Goal: Task Accomplishment & Management: Complete application form

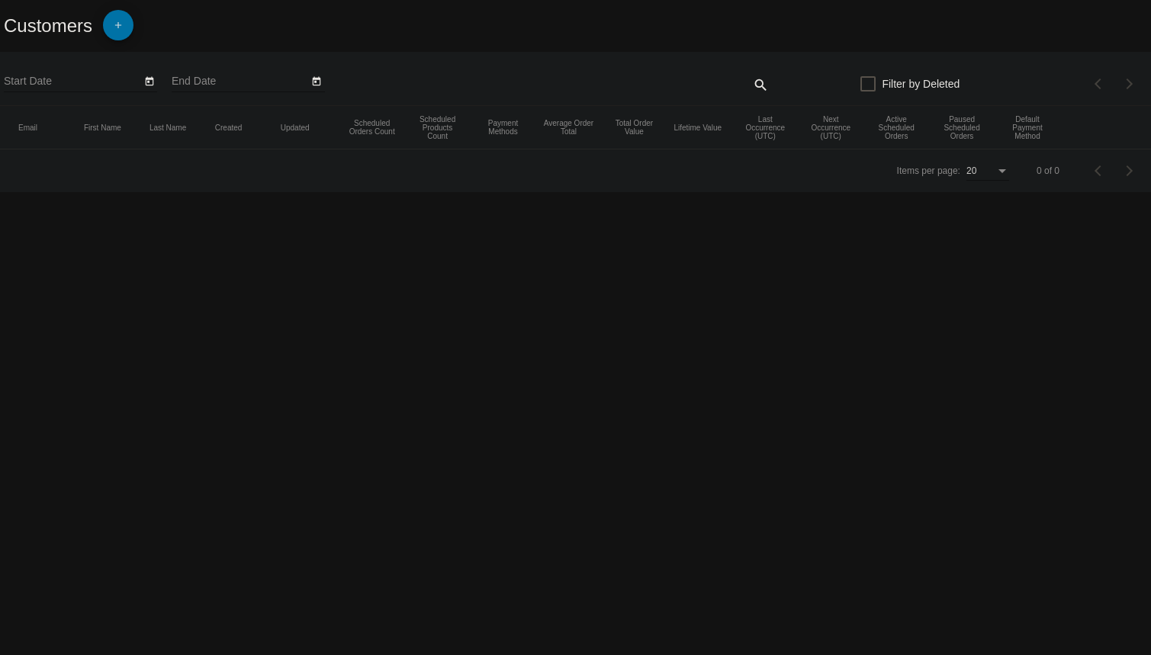
type input "9/8/2025"
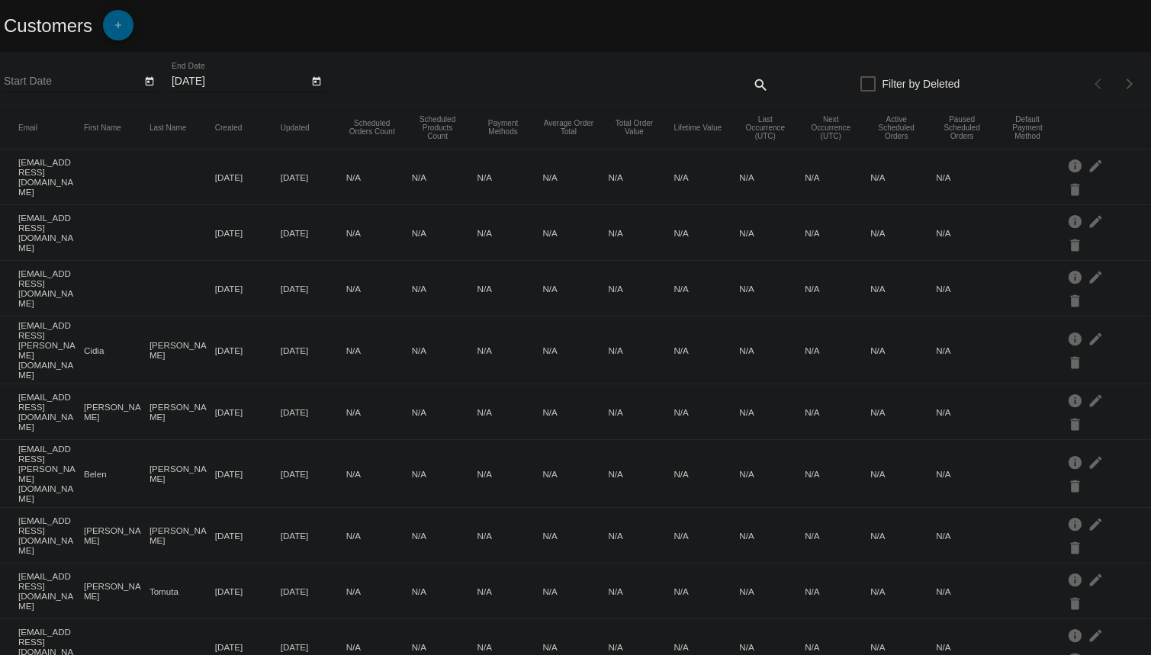
click at [117, 26] on mat-icon "add" at bounding box center [118, 29] width 18 height 18
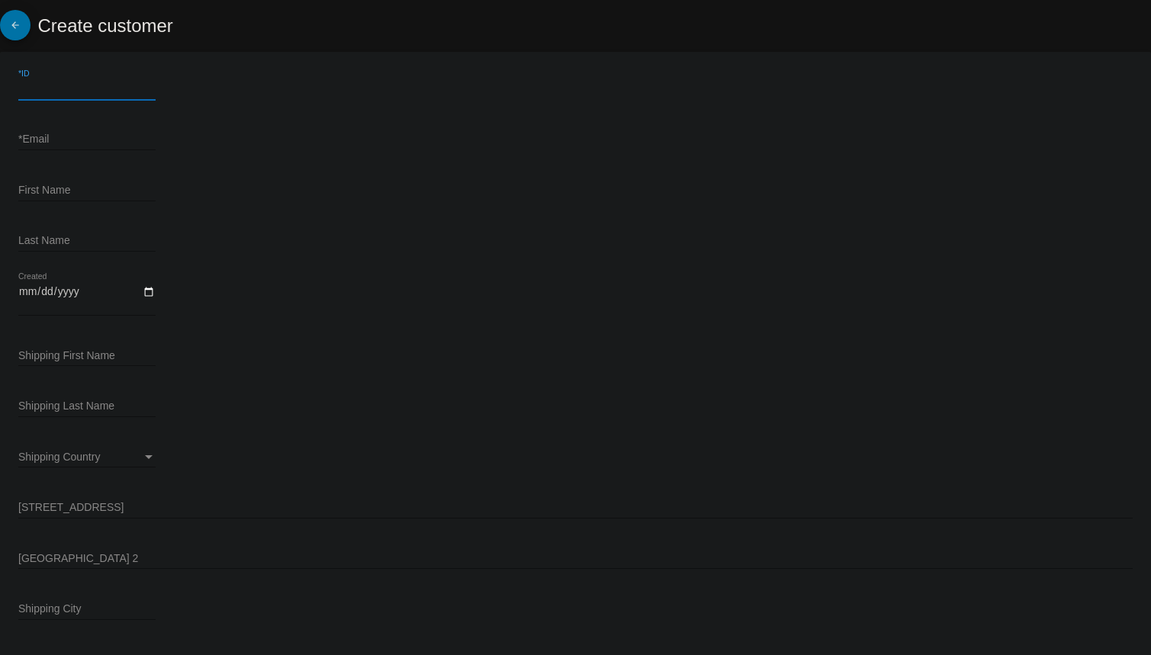
click at [61, 93] on input "*ID" at bounding box center [86, 89] width 137 height 12
paste input "164554"
type input "164554"
click at [83, 134] on input "*Email" at bounding box center [86, 139] width 137 height 12
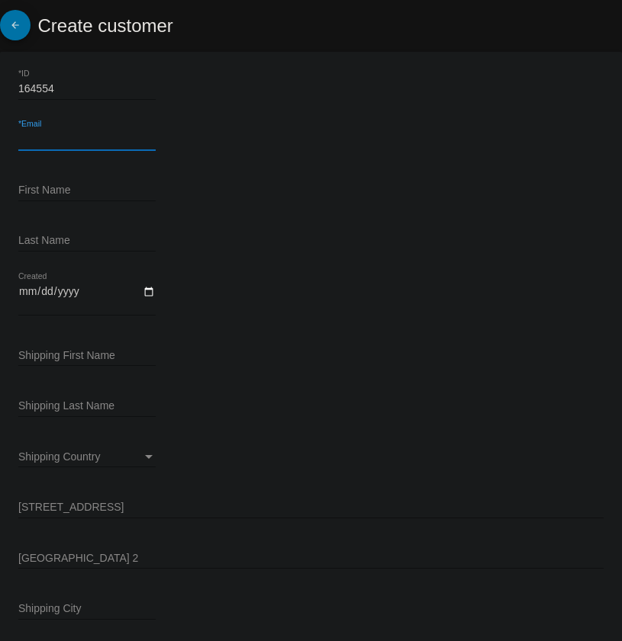
click at [45, 143] on input "*Email" at bounding box center [86, 139] width 137 height 12
paste input "[EMAIL_ADDRESS][DOMAIN_NAME]"
type input "[EMAIL_ADDRESS][DOMAIN_NAME]"
click at [63, 193] on input "First Name" at bounding box center [86, 191] width 137 height 12
paste input "[PERSON_NAME]"
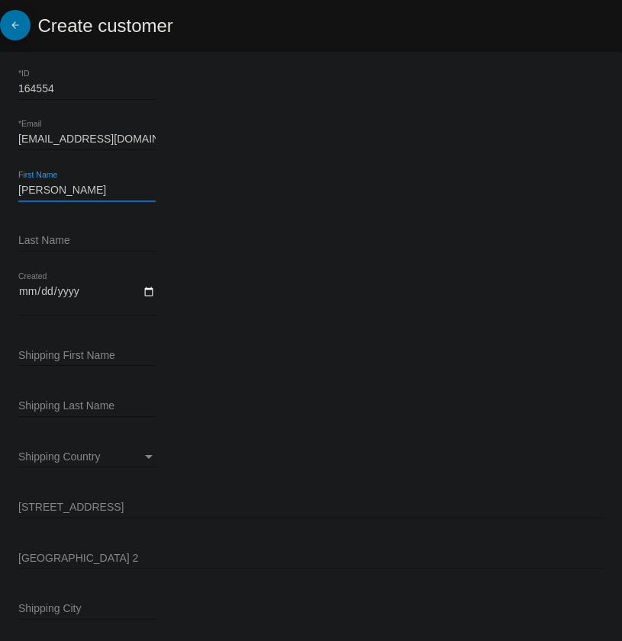
type input "[PERSON_NAME]"
click at [58, 241] on input "Last Name" at bounding box center [86, 241] width 137 height 12
paste input "[PERSON_NAME]"
type input "[PERSON_NAME]"
click at [144, 287] on input "Created" at bounding box center [86, 298] width 137 height 26
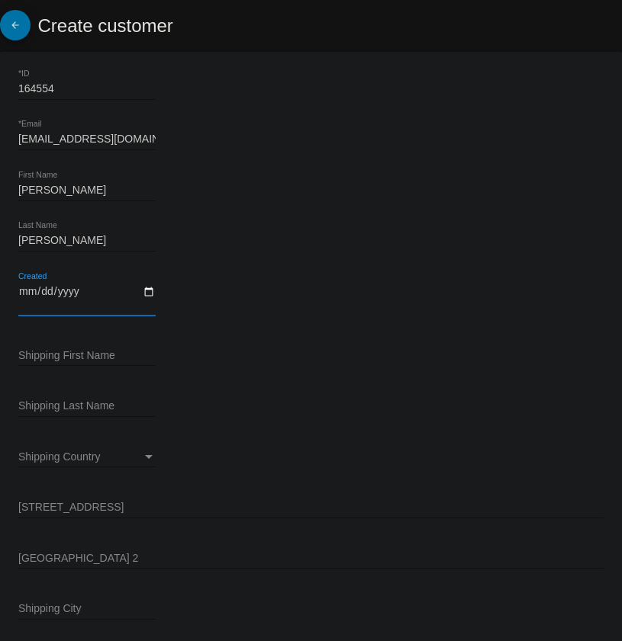
type input "2025-09-09"
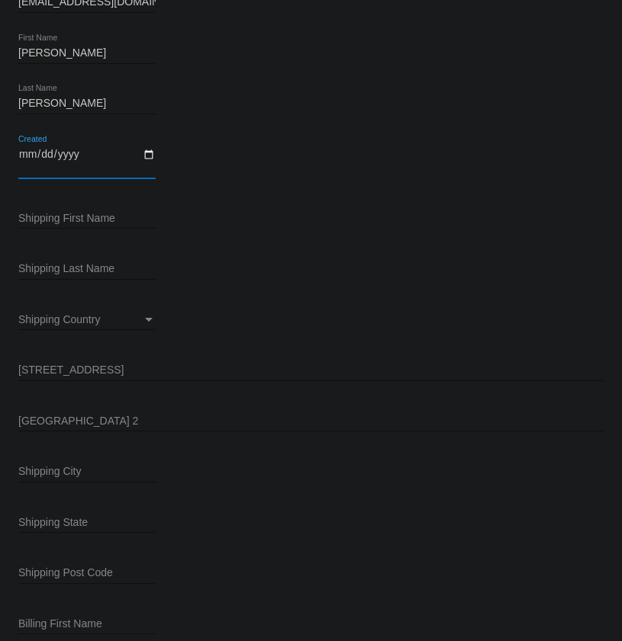
scroll to position [138, 0]
click at [85, 212] on input "Shipping First Name" at bounding box center [86, 218] width 137 height 12
click at [65, 222] on input "Shipping First Name" at bounding box center [86, 218] width 137 height 12
paste input "[PERSON_NAME]"
type input "[PERSON_NAME]"
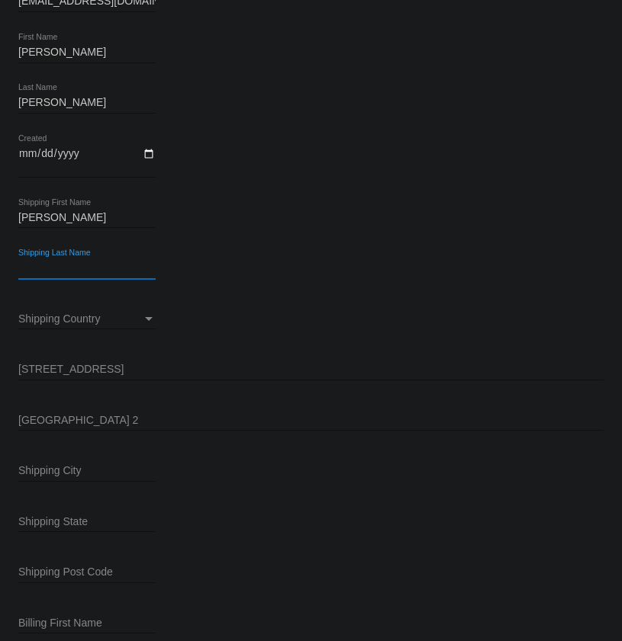
click at [68, 265] on input "Shipping Last Name" at bounding box center [86, 268] width 137 height 12
paste input "[PERSON_NAME]"
type input "[PERSON_NAME]"
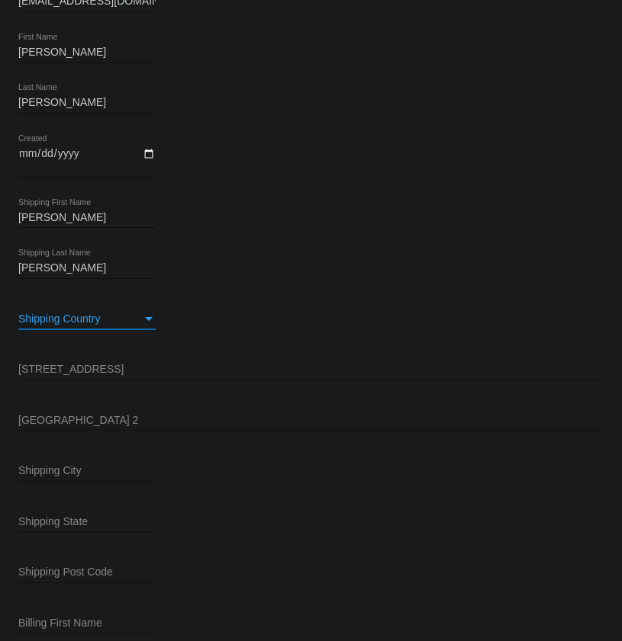
click at [64, 316] on span "Shipping Country" at bounding box center [59, 319] width 82 height 12
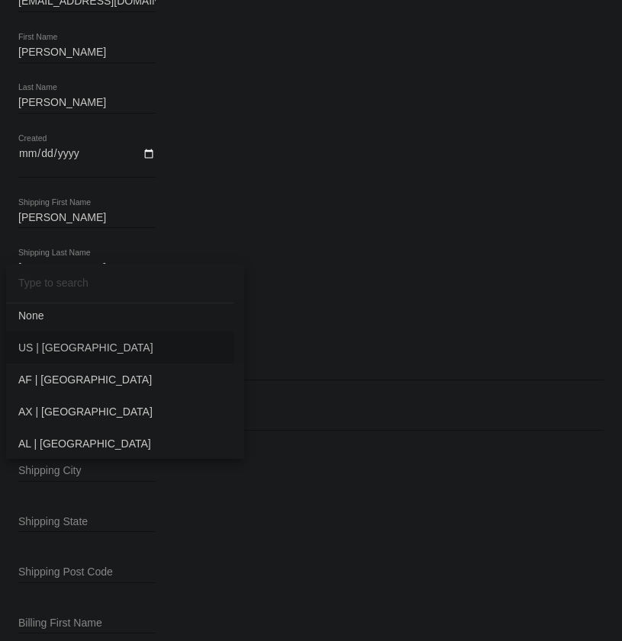
click at [63, 347] on span "US | USA" at bounding box center [125, 348] width 214 height 32
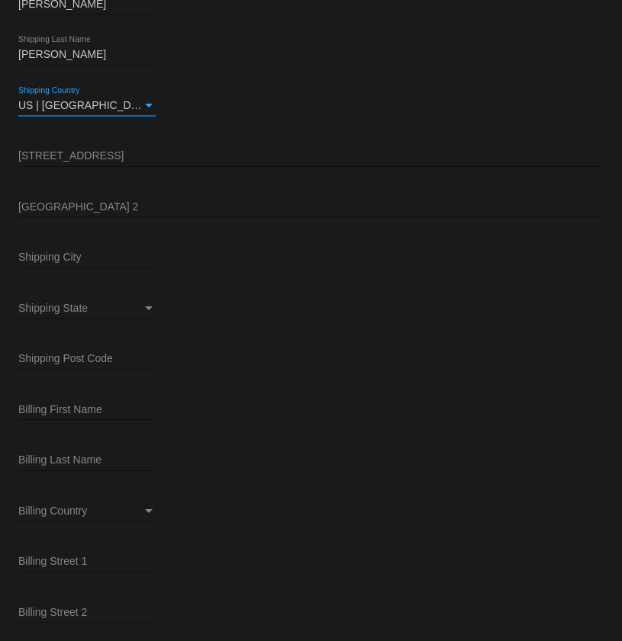
scroll to position [346, 0]
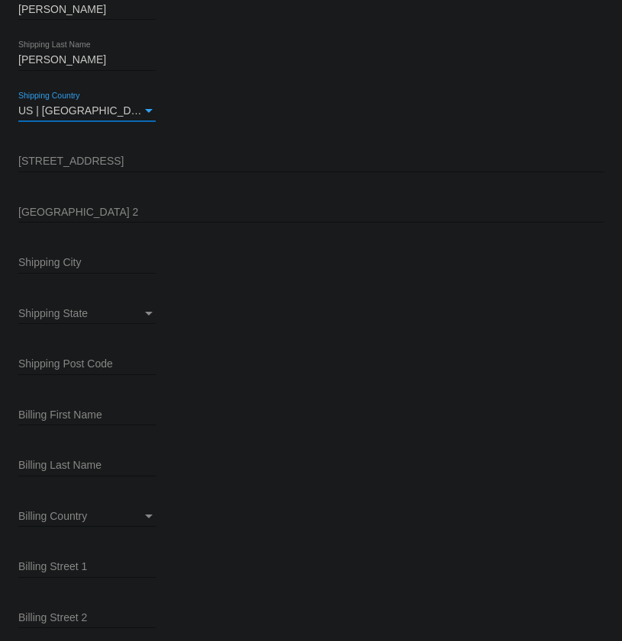
click at [104, 160] on input "Shipping Street 1" at bounding box center [310, 162] width 585 height 12
click at [58, 157] on input "Shipping Street 1" at bounding box center [310, 162] width 585 height 12
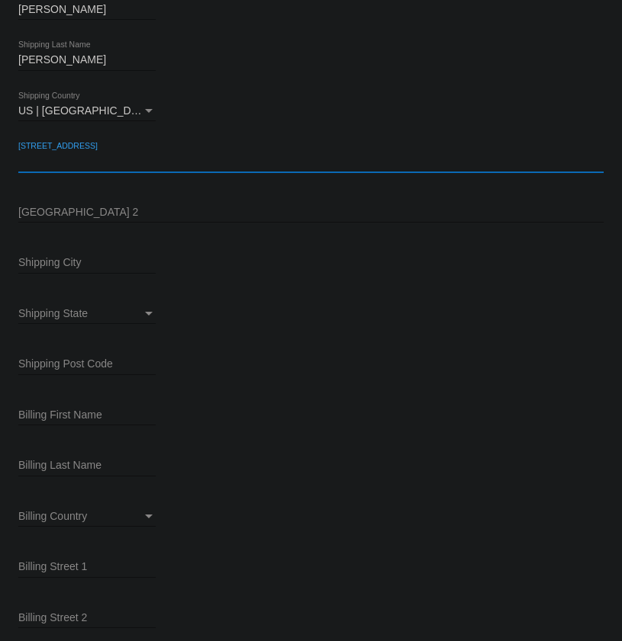
paste input "1241 S 19th Ave"
type input "1241 S 19th Ave"
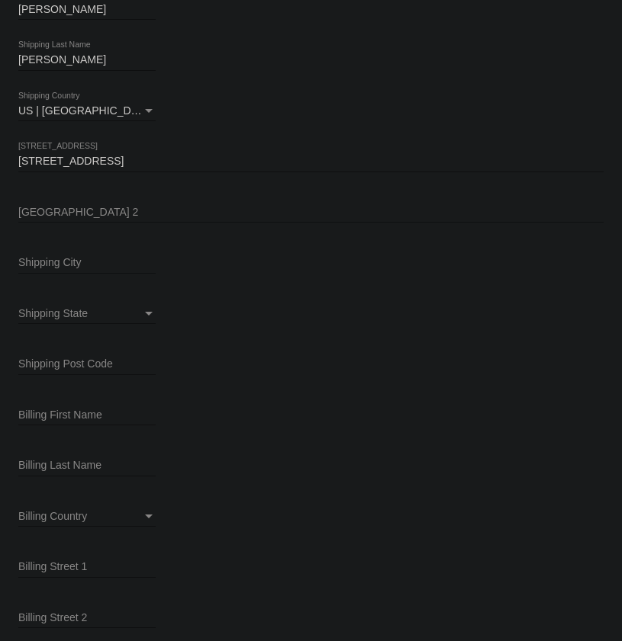
click at [48, 260] on input "Shipping City" at bounding box center [86, 263] width 137 height 12
paste input "Maywood"
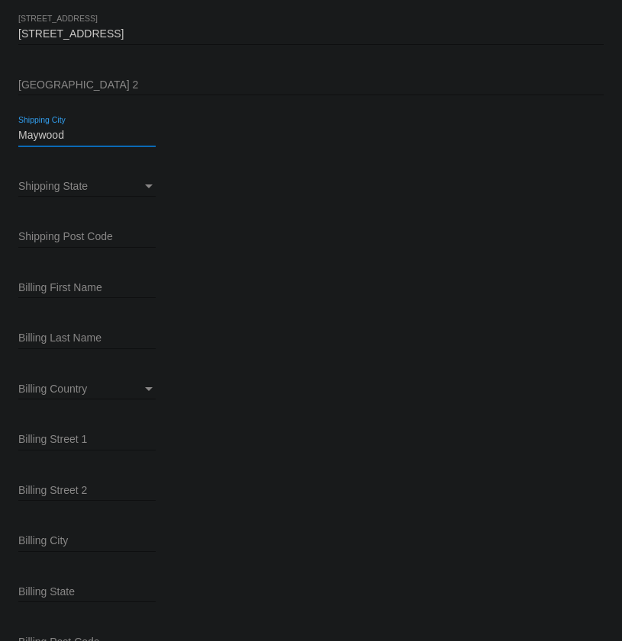
scroll to position [485, 0]
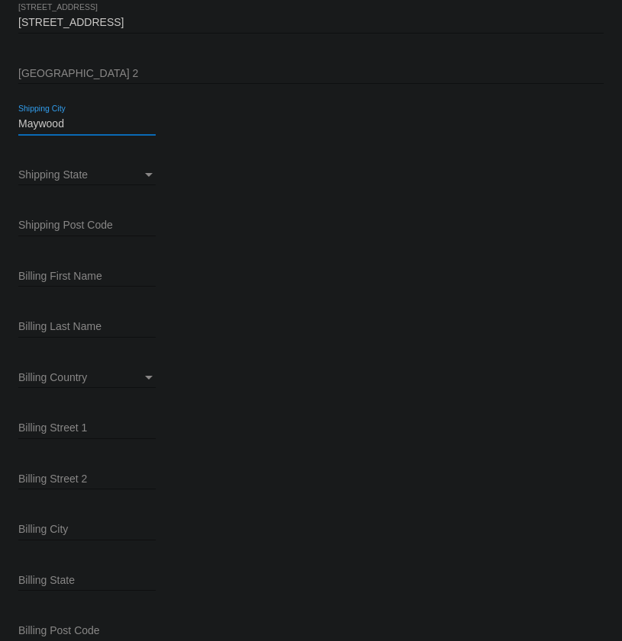
type input "Maywood"
click at [53, 171] on span "Shipping State" at bounding box center [52, 175] width 69 height 12
type input "il"
click at [80, 174] on span "IL | Illinois" at bounding box center [120, 172] width 204 height 32
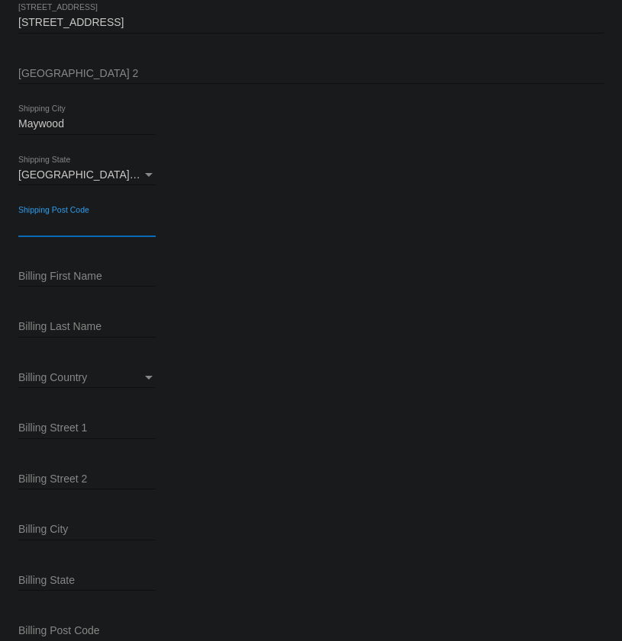
click at [99, 225] on input "Shipping Post Code" at bounding box center [86, 226] width 137 height 12
paste input "60153"
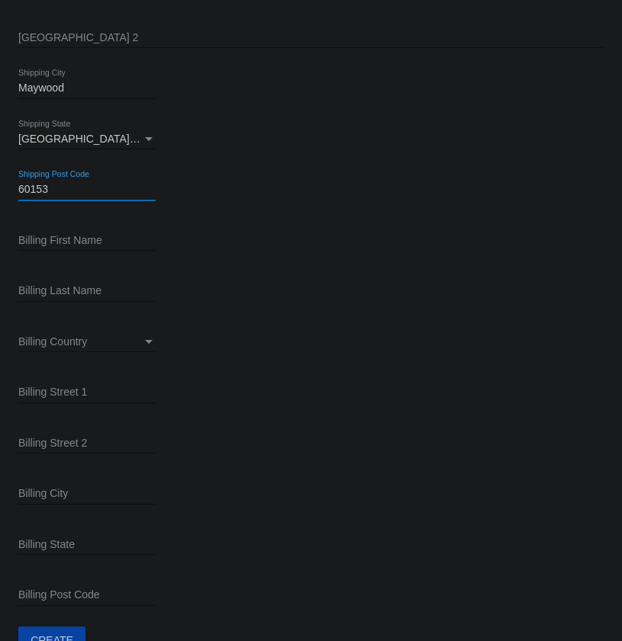
scroll to position [551, 0]
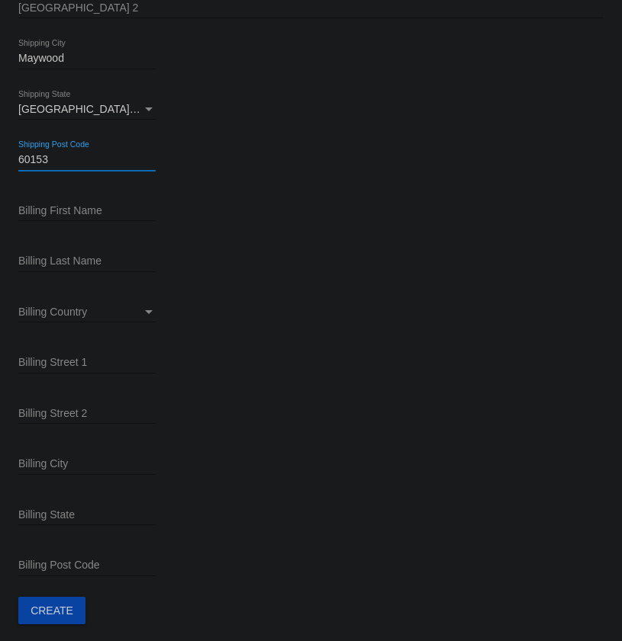
type input "60153"
click at [91, 212] on input "Billing First Name" at bounding box center [86, 211] width 137 height 12
paste input "[PERSON_NAME]"
type input "[PERSON_NAME]"
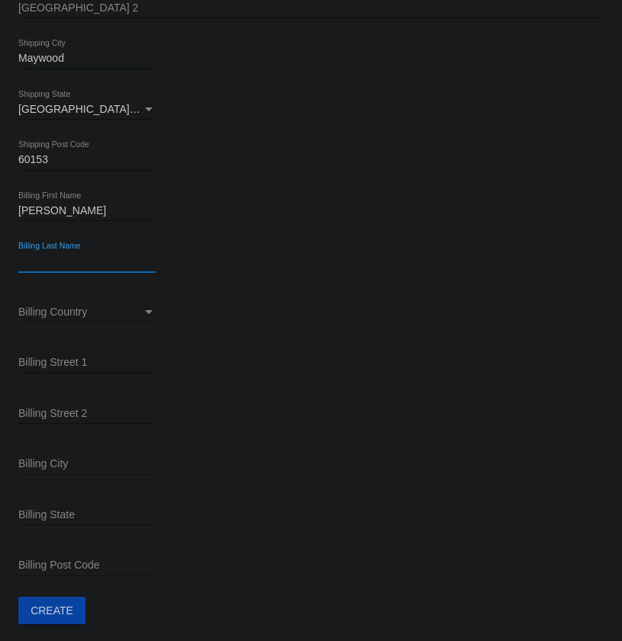
click at [58, 258] on input "Billing Last Name" at bounding box center [86, 261] width 137 height 12
paste input "[PERSON_NAME]"
type input "[PERSON_NAME]"
click at [101, 311] on div "Billing Country" at bounding box center [80, 313] width 124 height 12
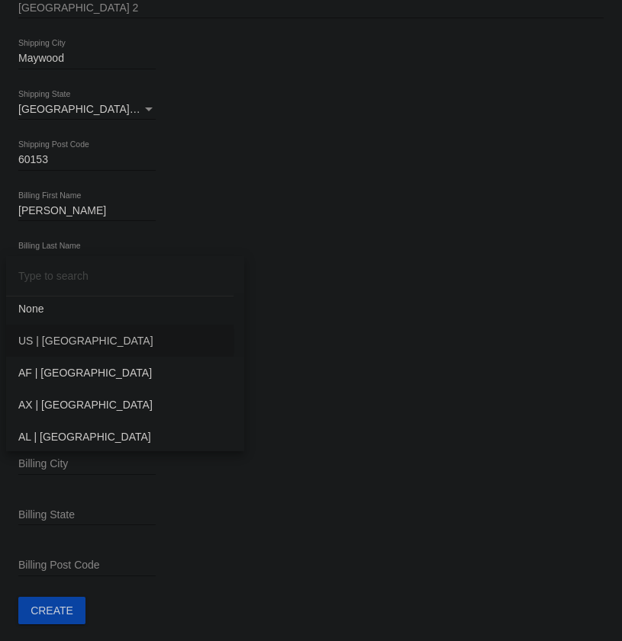
click at [54, 342] on span "US | USA" at bounding box center [125, 341] width 214 height 32
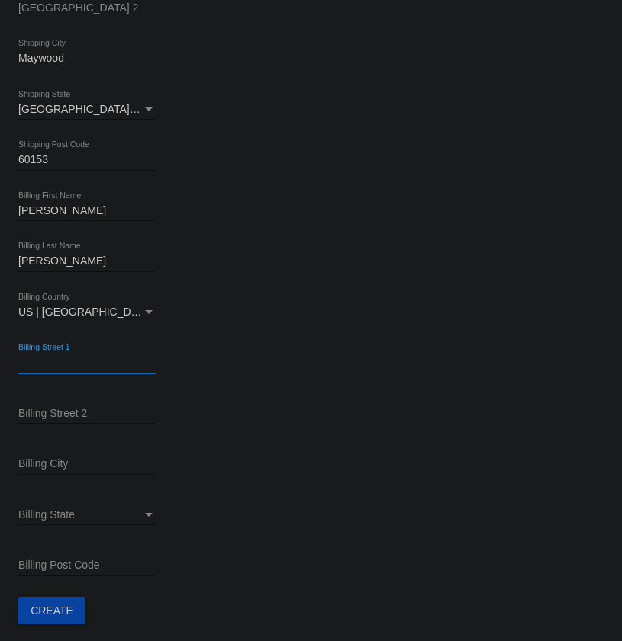
click at [68, 361] on input "Billing Street 1" at bounding box center [86, 363] width 137 height 12
paste input "1241 S 19th Ave"
type input "1241 S 19th Ave"
click at [66, 467] on input "Billing City" at bounding box center [86, 464] width 137 height 12
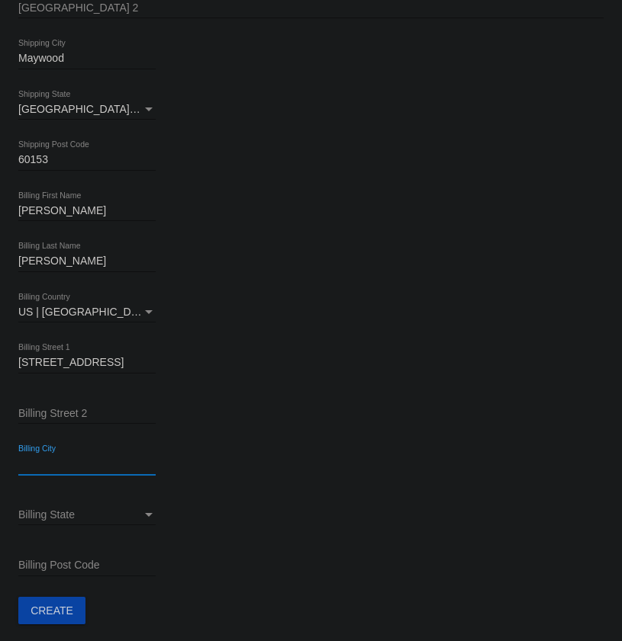
paste input "Maywood"
type input "Maywood"
click at [71, 516] on span "Billing State" at bounding box center [46, 515] width 56 height 12
type input "il"
click at [55, 503] on span "IL | Illinois" at bounding box center [120, 503] width 204 height 32
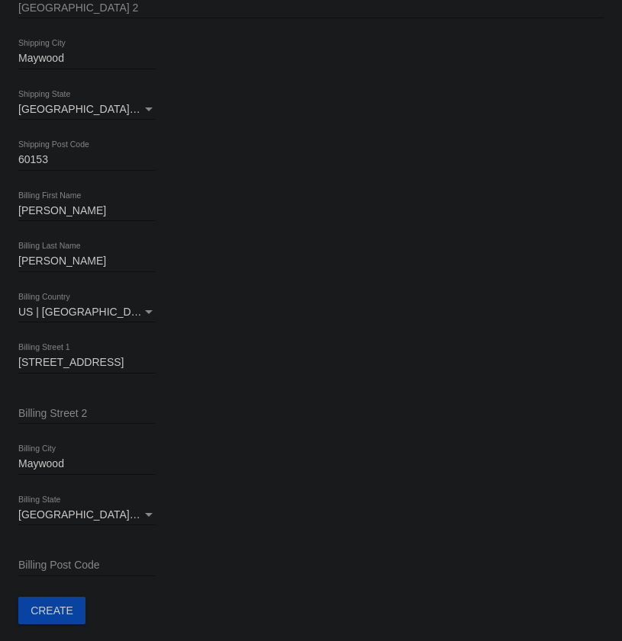
click at [50, 565] on input "Billing Post Code" at bounding box center [86, 566] width 137 height 12
paste input "60153"
type input "60153"
click at [63, 616] on button "Create" at bounding box center [51, 610] width 67 height 27
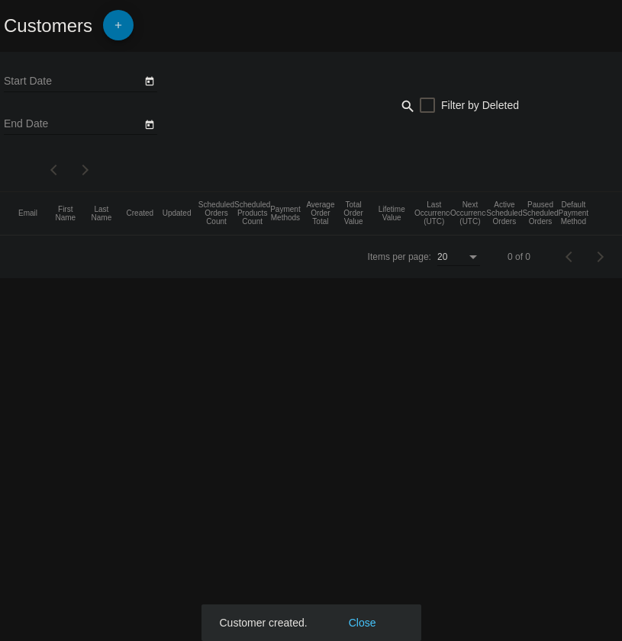
type input "9/8/2025"
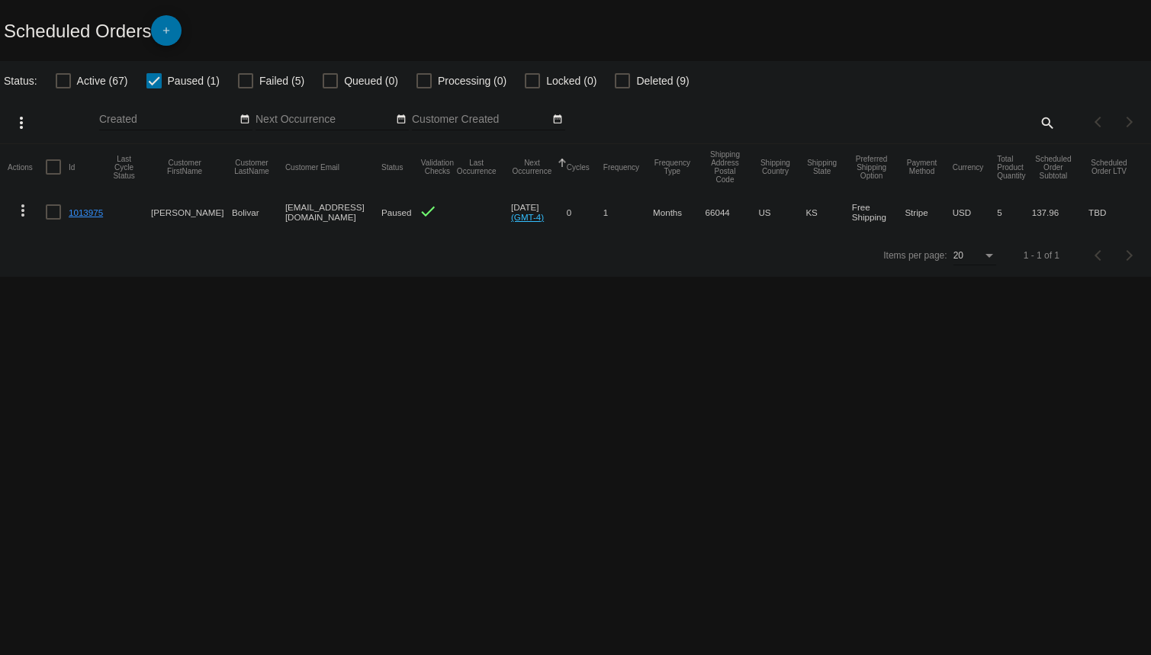
click at [168, 23] on span "add" at bounding box center [166, 33] width 18 height 37
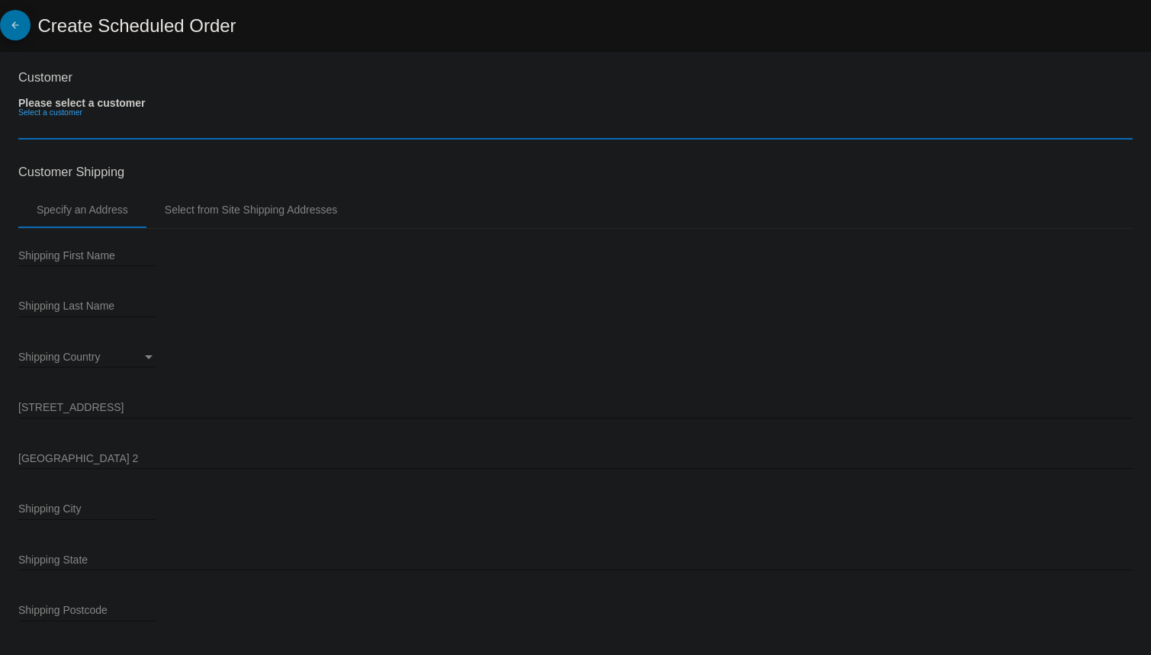
click at [72, 124] on input "Select a customer" at bounding box center [575, 128] width 1114 height 12
click at [69, 134] on input "Select a customer" at bounding box center [575, 128] width 1114 height 12
click at [57, 109] on div "Select a customer" at bounding box center [575, 124] width 1114 height 30
click at [541, 122] on input "Select a customer" at bounding box center [575, 128] width 1114 height 12
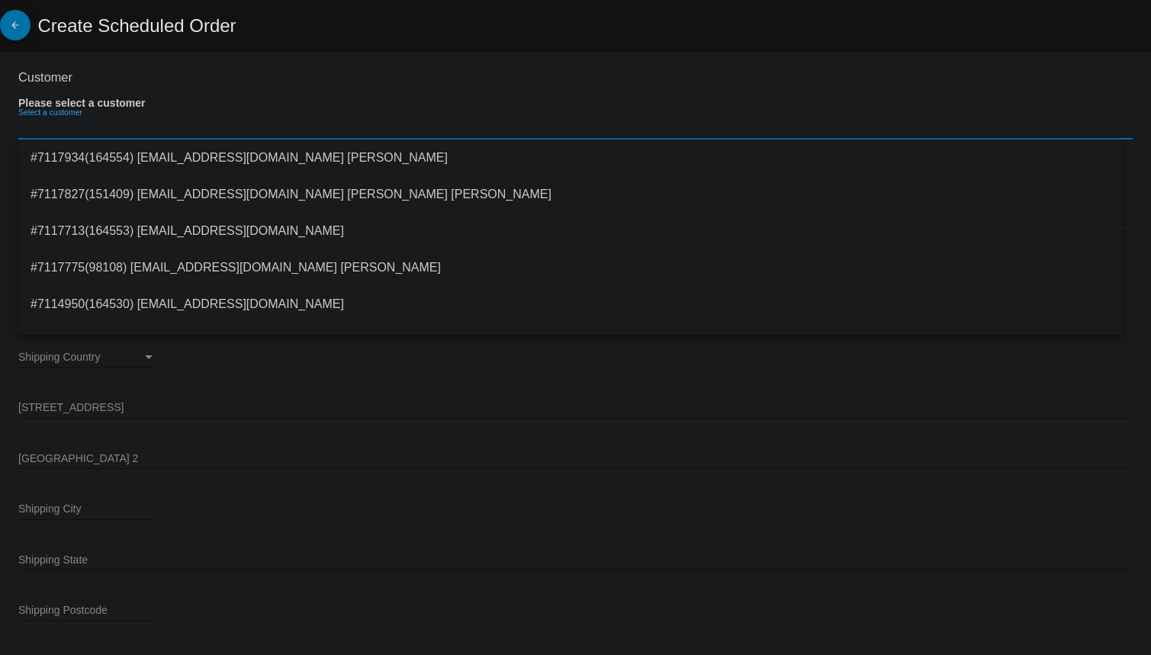
type input "10/9/2025"
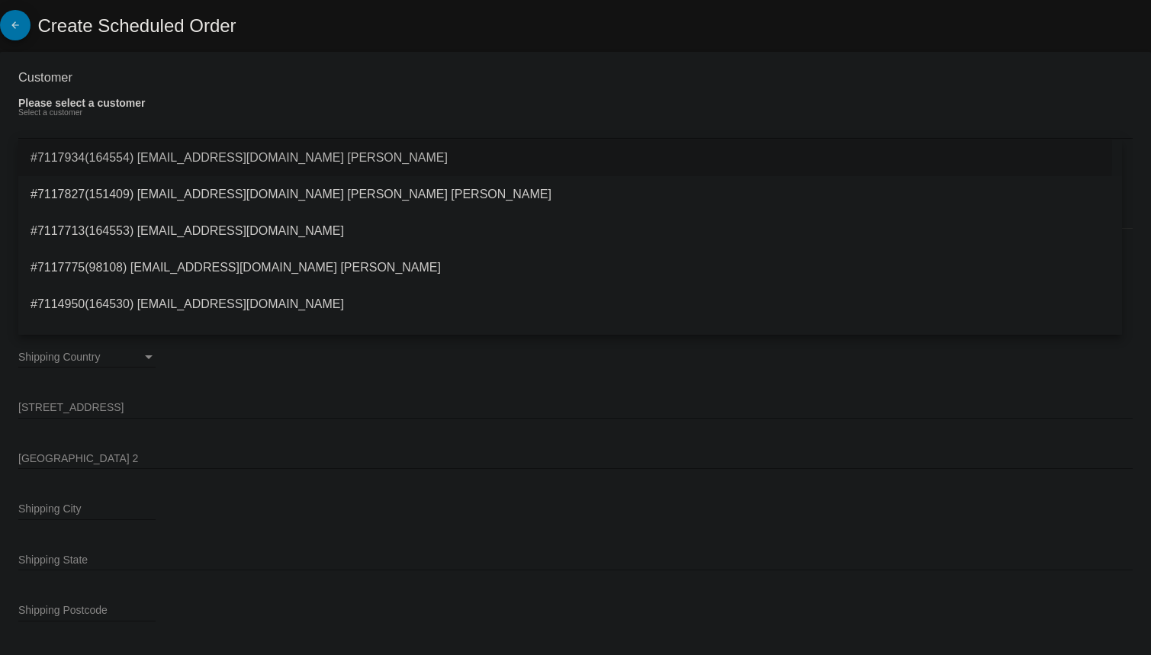
click at [198, 158] on span "#7117934(164554) jadihely@hotmail.com Maria Torres" at bounding box center [570, 158] width 1079 height 37
type input "[PERSON_NAME]"
type input "1241 S 19th Ave"
type input "Maywood"
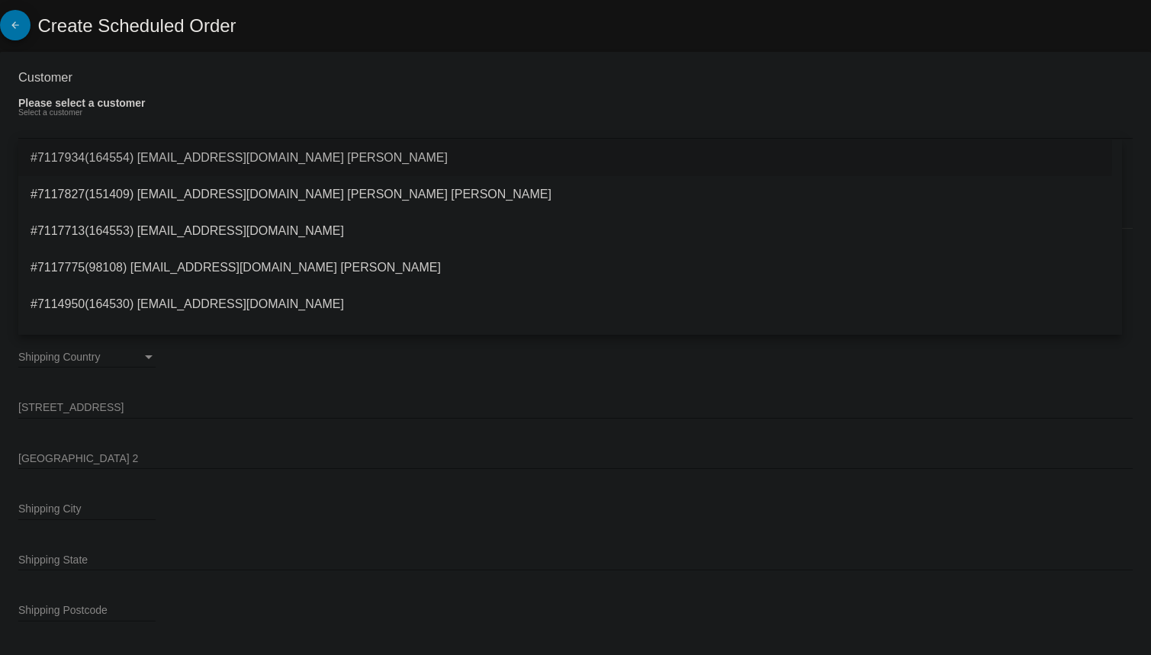
type input "60153"
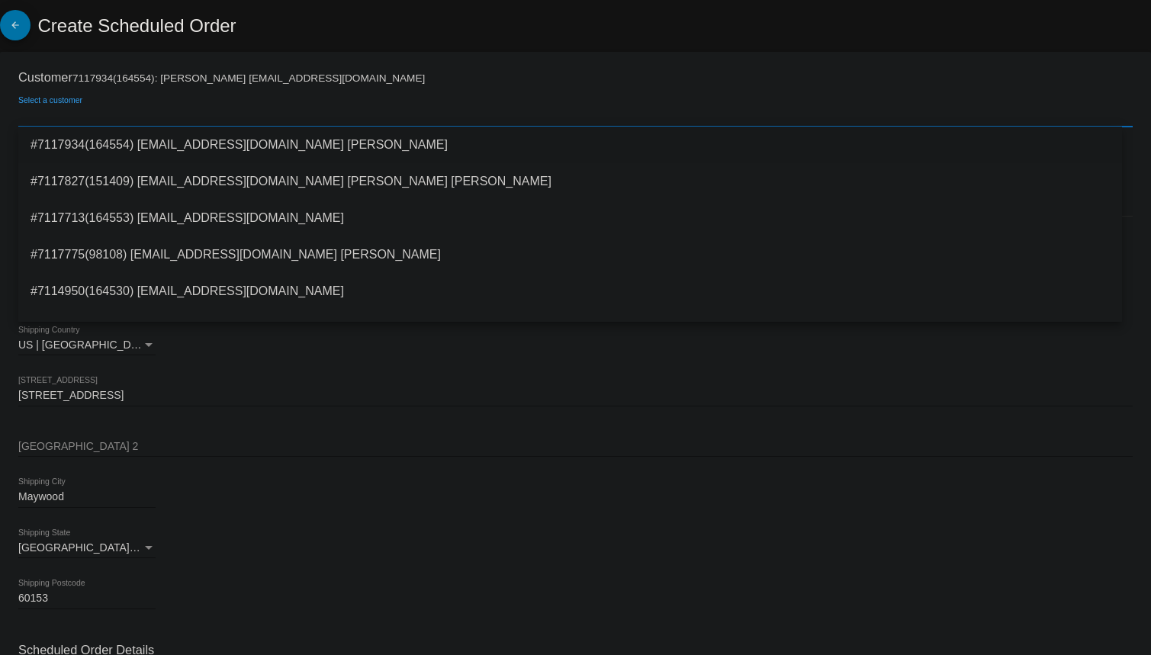
click at [282, 144] on span "#7117934(164554) jadihely@hotmail.com Maria Torres" at bounding box center [570, 145] width 1079 height 37
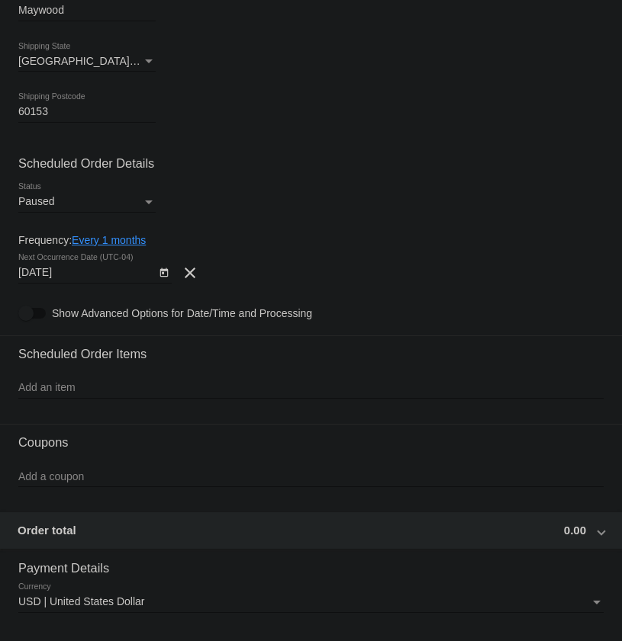
scroll to position [485, 0]
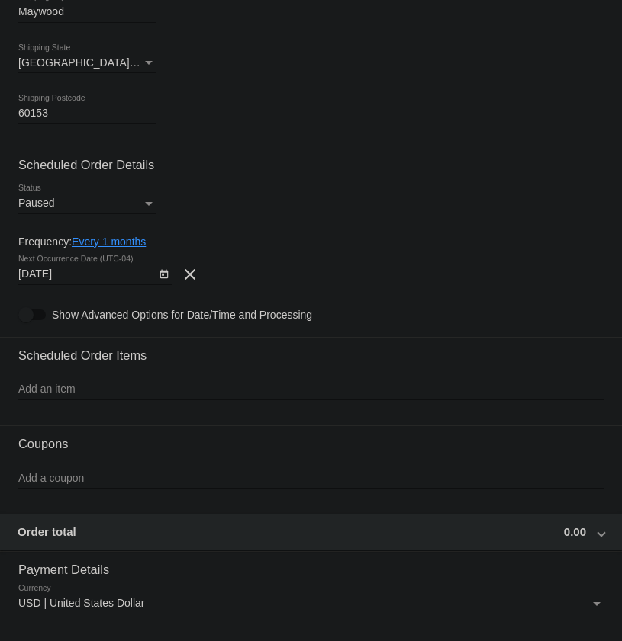
click at [103, 391] on input "Add an item" at bounding box center [310, 390] width 585 height 12
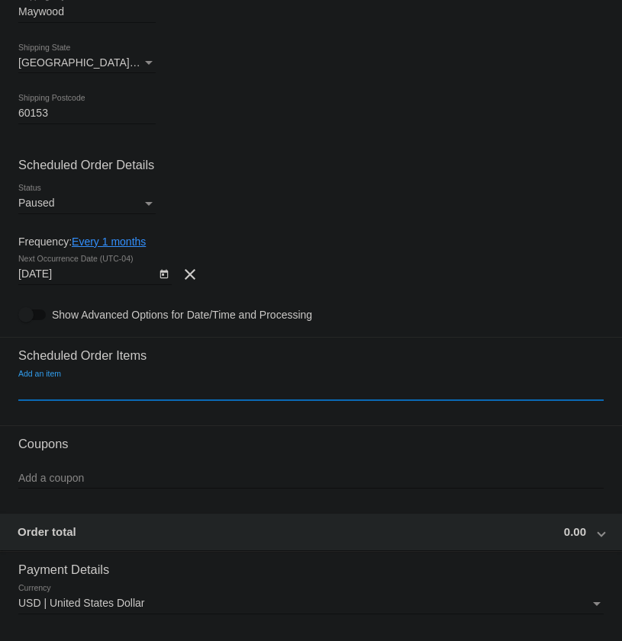
scroll to position [624, 0]
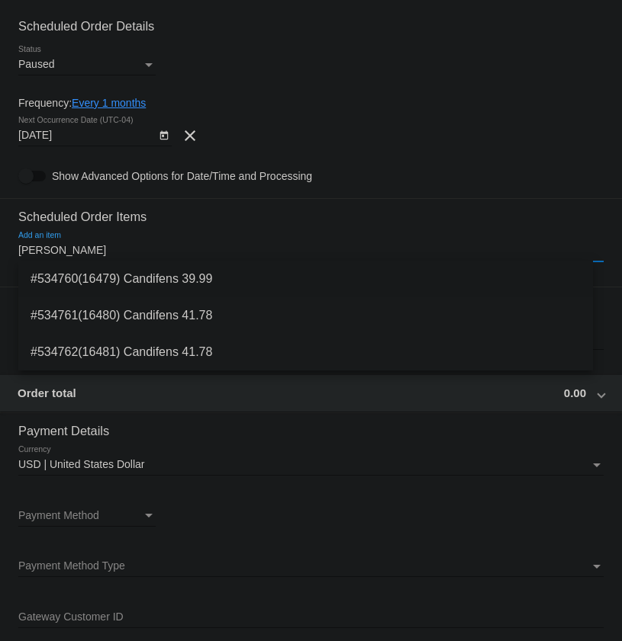
type input "Candi"
click at [172, 281] on span "#534760(16479) Candifens 39.99" at bounding box center [306, 279] width 550 height 37
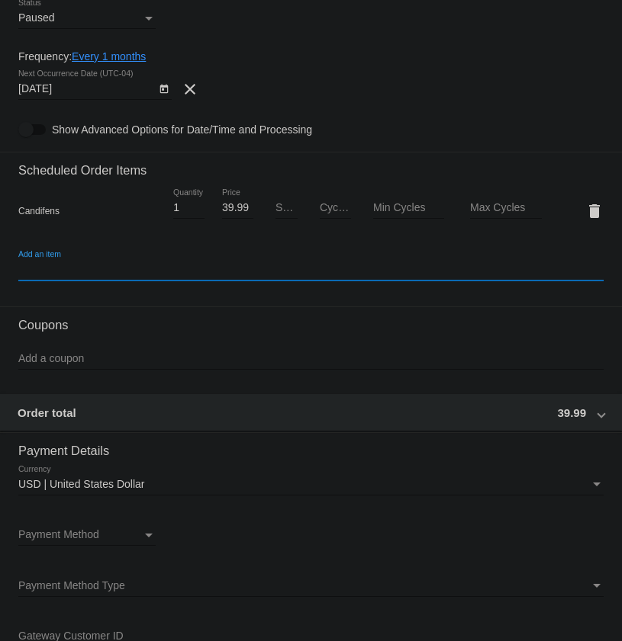
scroll to position [693, 0]
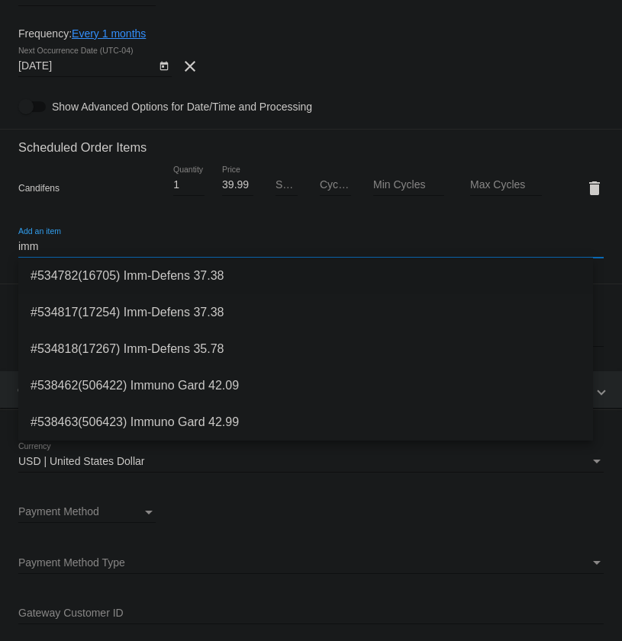
type input "imm"
click at [149, 270] on span "#534782(16705) Imm-Defens 37.38" at bounding box center [306, 276] width 550 height 37
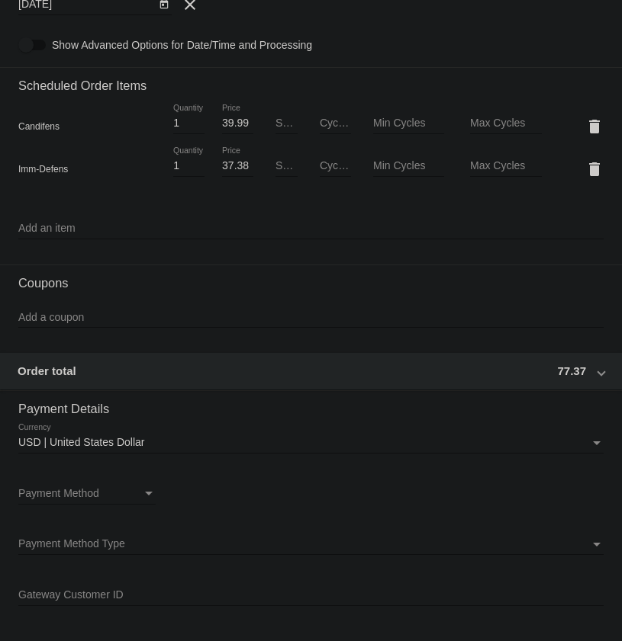
scroll to position [763, 0]
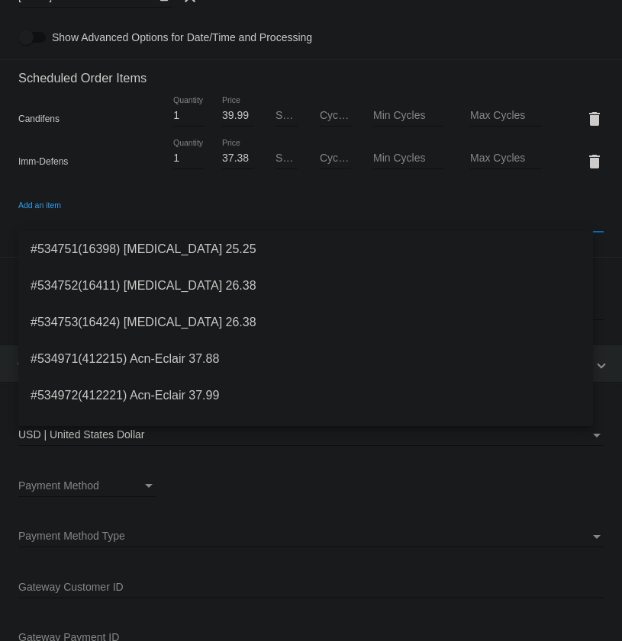
click at [87, 217] on input "Add an item" at bounding box center [310, 221] width 585 height 12
paste input "Guana Boost"
click at [114, 223] on input "Guana Boost" at bounding box center [310, 221] width 585 height 12
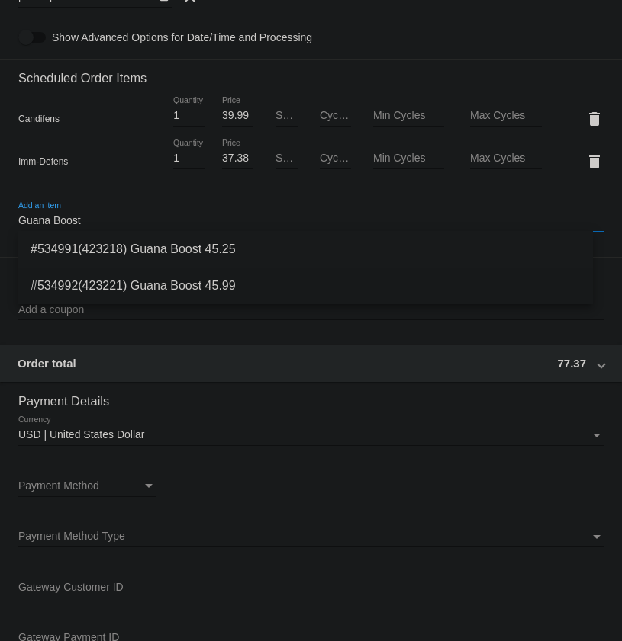
type input "Guana Boost"
click at [205, 281] on span "#534992(423221) Guana Boost 45.99" at bounding box center [306, 286] width 550 height 37
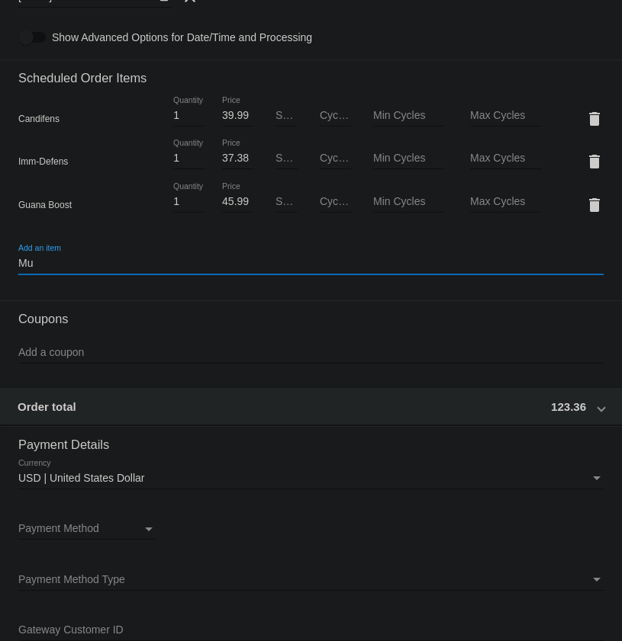
type input "M"
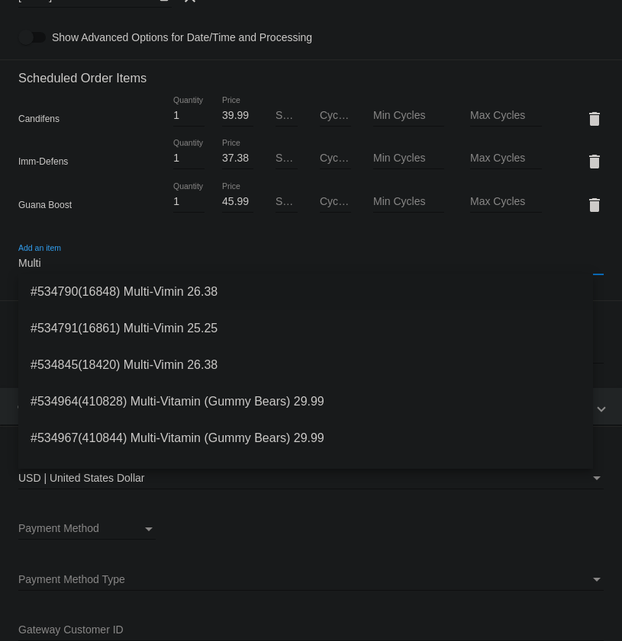
type input "Multi"
click at [158, 287] on span "#534790(16848) Multi-Vimin 26.38" at bounding box center [306, 292] width 550 height 37
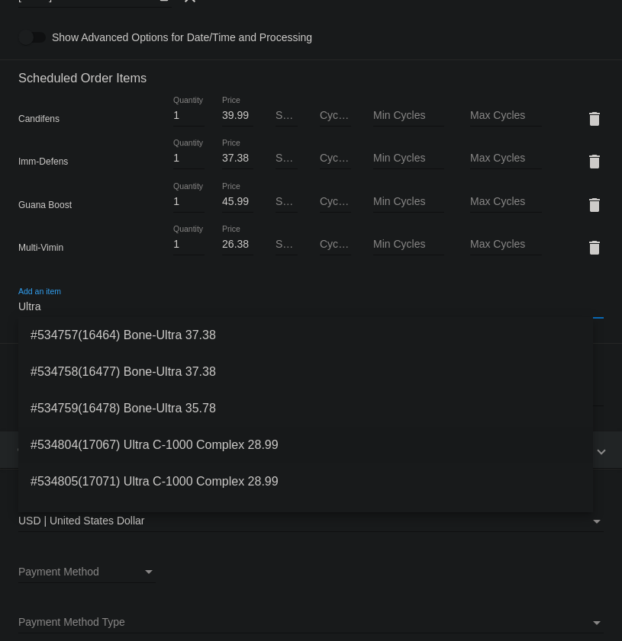
type input "Ultra"
click at [220, 444] on span "#534804(17067) Ultra C-1000 Complex 28.99" at bounding box center [306, 445] width 550 height 37
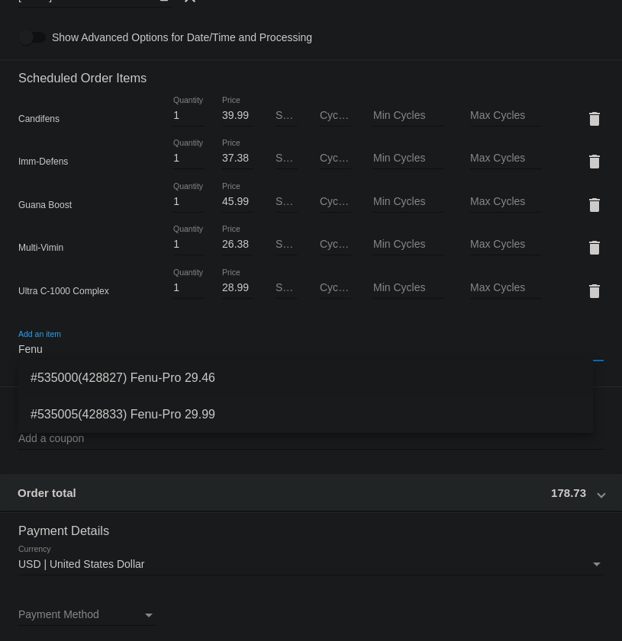
type input "Fenu"
click at [209, 380] on span "#535000(428827) Fenu-Pro 29.46" at bounding box center [306, 378] width 550 height 37
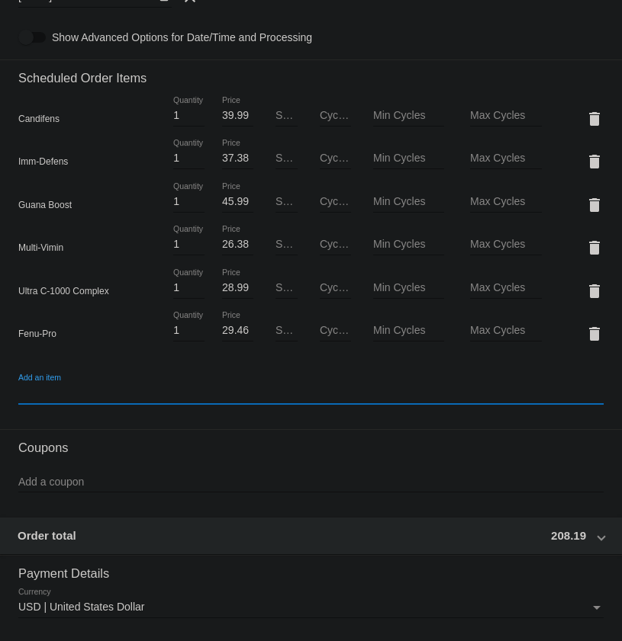
scroll to position [624, 0]
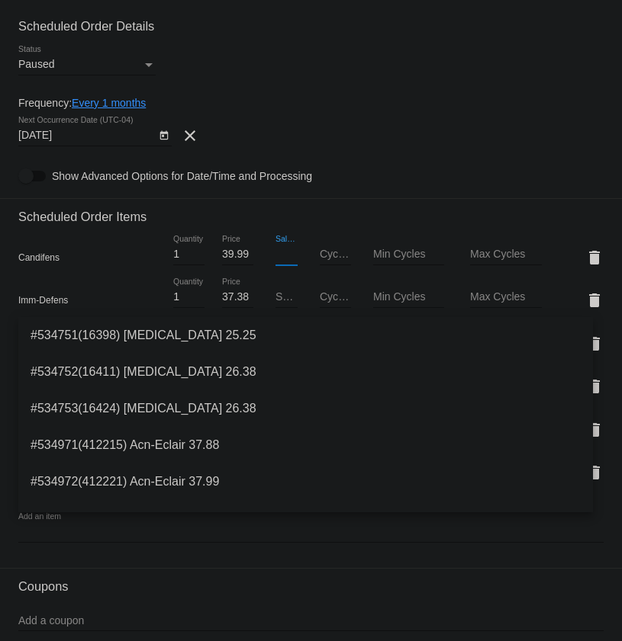
click at [282, 255] on input "Sale Price" at bounding box center [286, 255] width 23 height 12
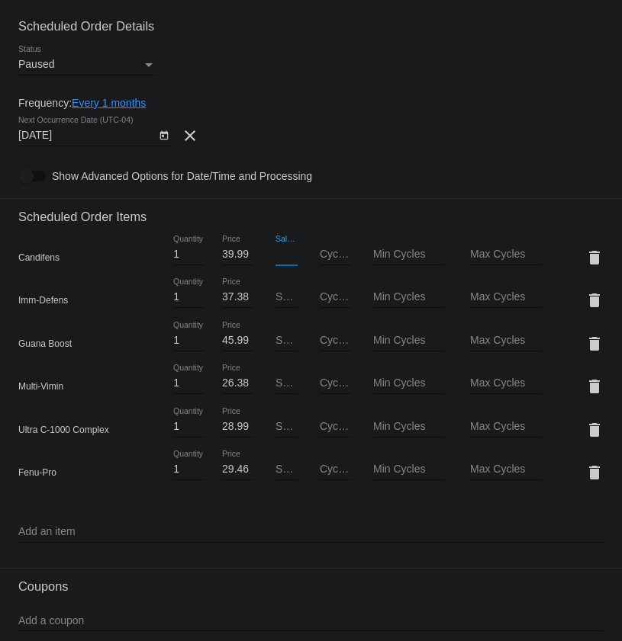
paste input "37.99"
type input "37.99"
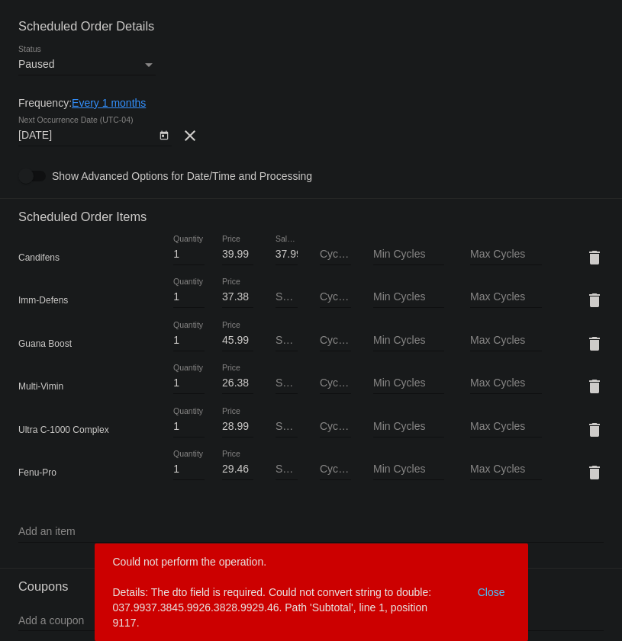
click at [275, 305] on div "Sale Price" at bounding box center [286, 293] width 23 height 30
click at [278, 299] on input "Sale Price" at bounding box center [286, 297] width 23 height 12
paste input "33.99"
type input "33.99"
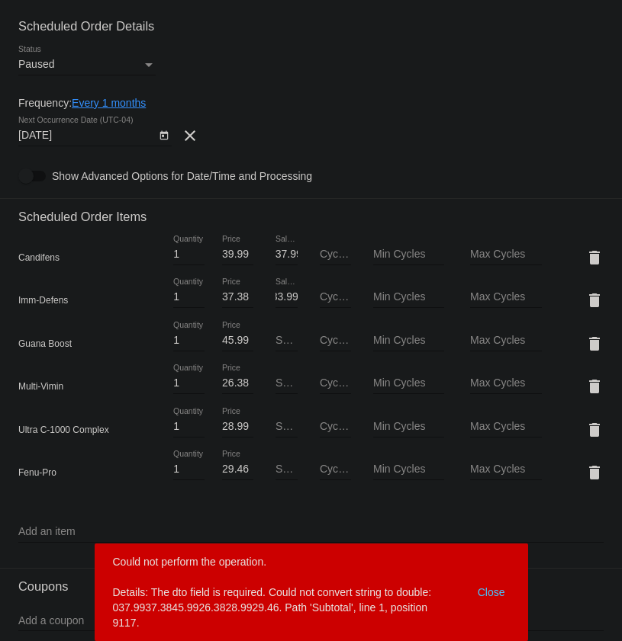
scroll to position [0, 0]
click at [278, 339] on input "Sale Price" at bounding box center [286, 341] width 23 height 12
paste input "42.99"
type input "42.99"
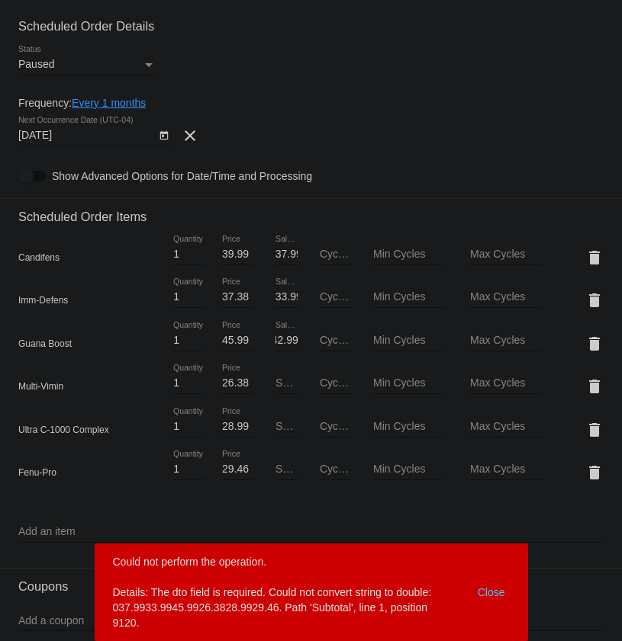
scroll to position [0, 0]
click at [276, 385] on input "Sale Price" at bounding box center [286, 383] width 23 height 12
paste input "23.99"
type input "23.99"
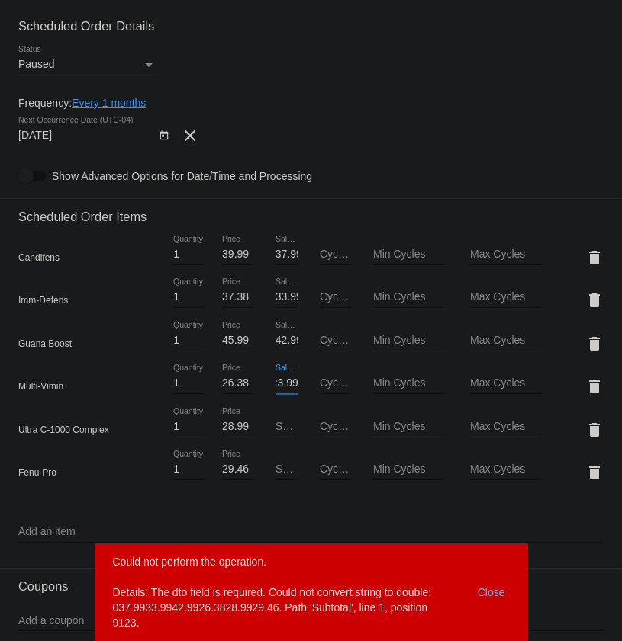
scroll to position [0, 0]
click at [276, 421] on input "Sale Price" at bounding box center [286, 427] width 23 height 12
paste input "26.99"
type input "26.99"
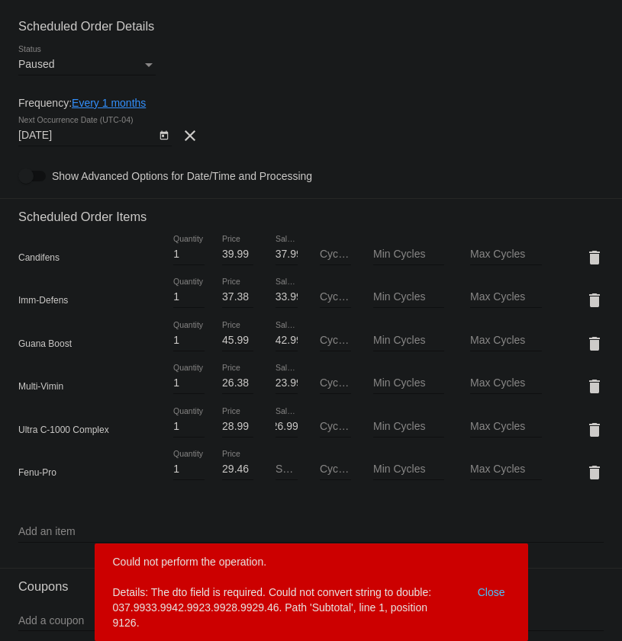
scroll to position [0, 0]
click at [275, 464] on input "Sale Price" at bounding box center [286, 470] width 23 height 12
paste input "27.99"
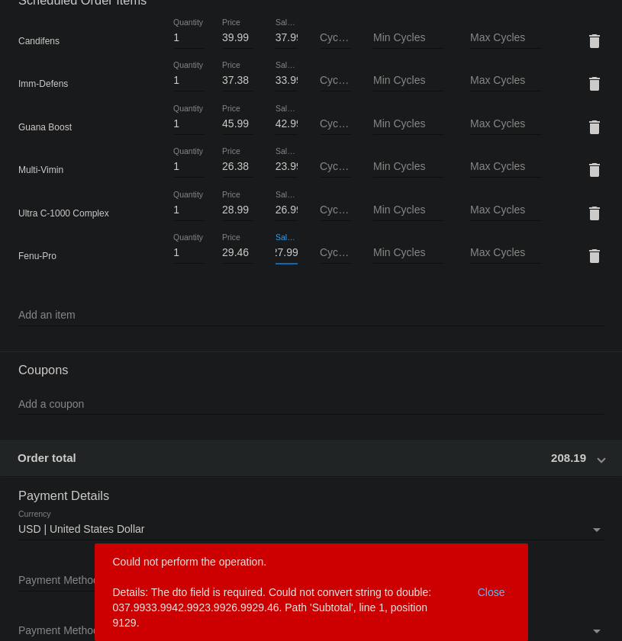
scroll to position [901, 0]
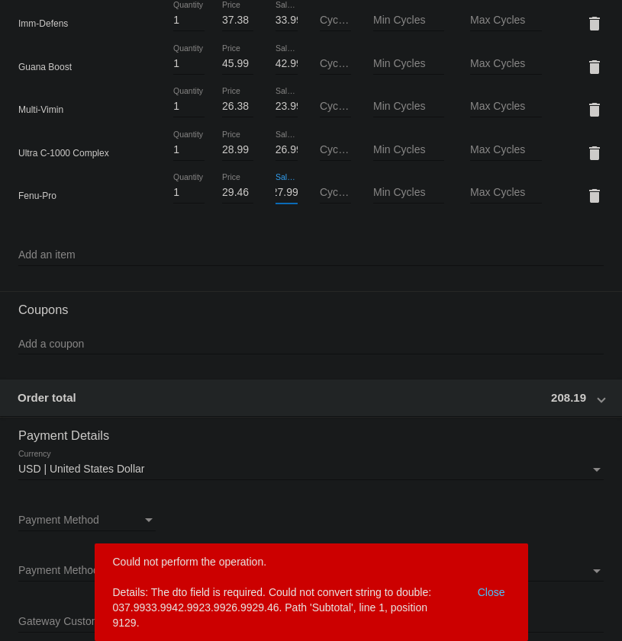
type input "27.99"
click at [71, 256] on input "Add an item" at bounding box center [310, 255] width 585 height 12
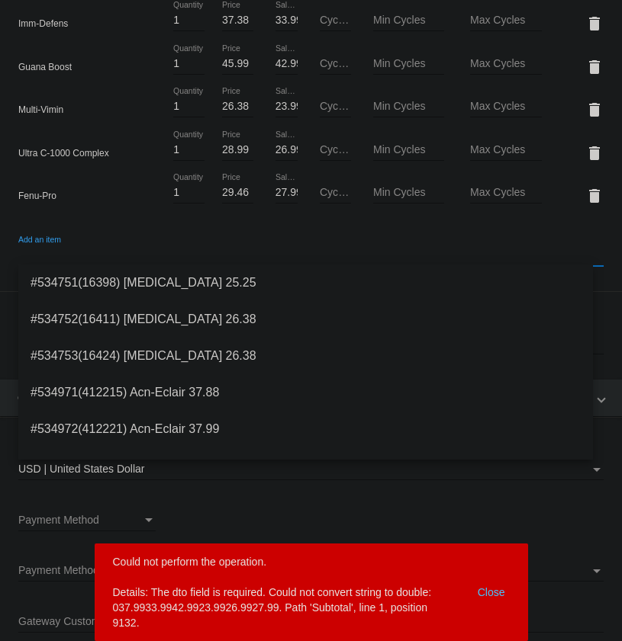
click at [71, 250] on input "Add an item" at bounding box center [310, 255] width 585 height 12
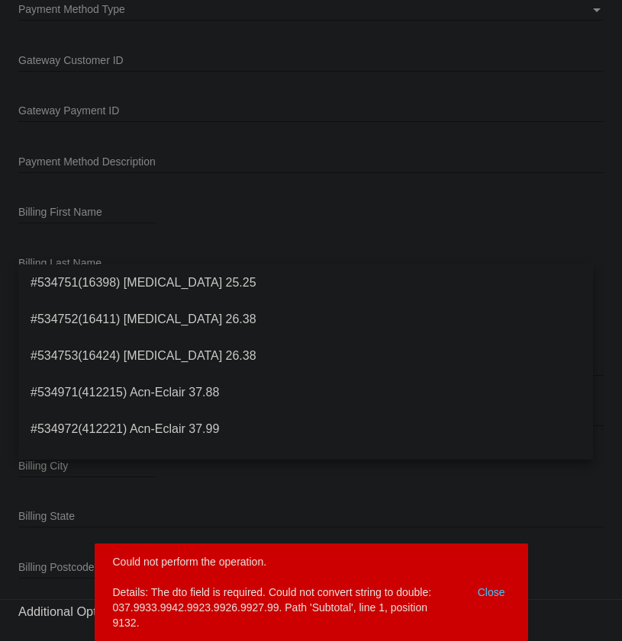
click at [532, 506] on div "Billing State" at bounding box center [310, 513] width 585 height 30
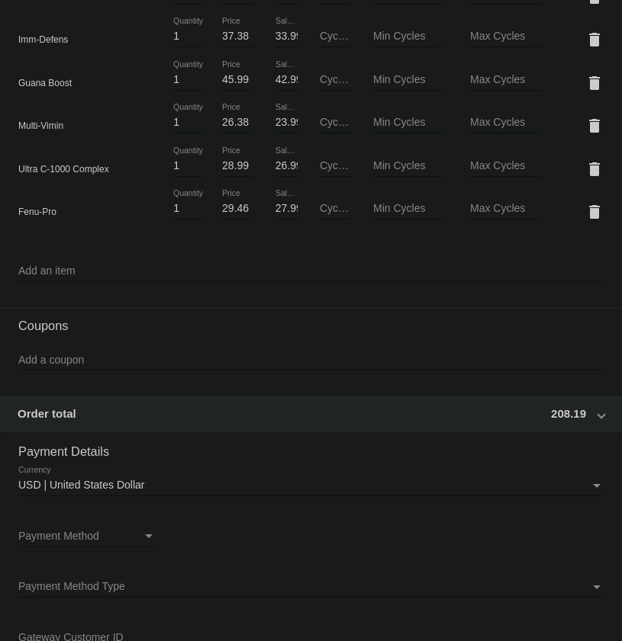
scroll to position [907, 0]
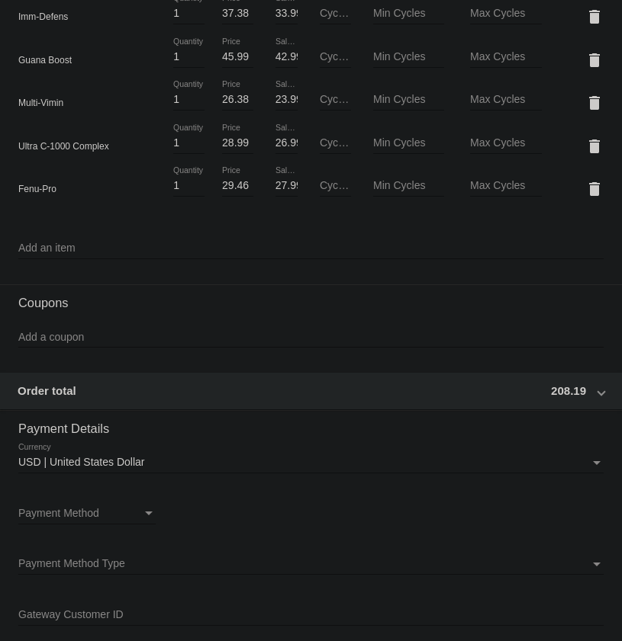
click at [72, 338] on input "Add a coupon" at bounding box center [310, 338] width 585 height 12
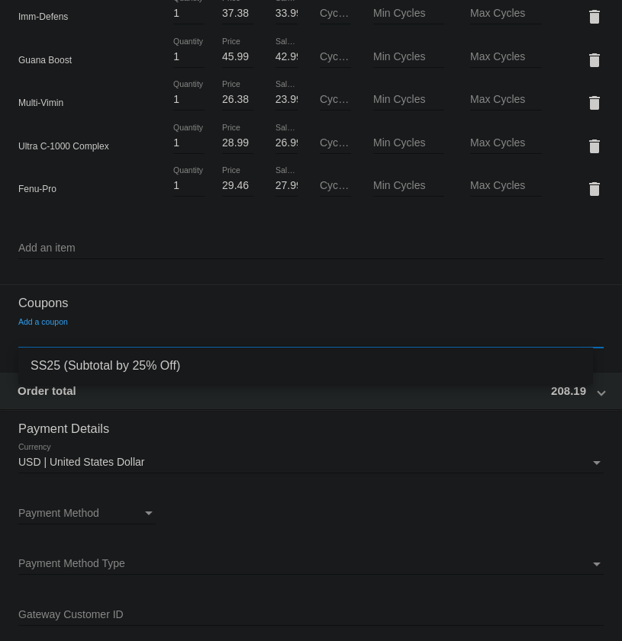
click at [90, 367] on span "SS25 (Subtotal by 25% Off)" at bounding box center [306, 366] width 550 height 37
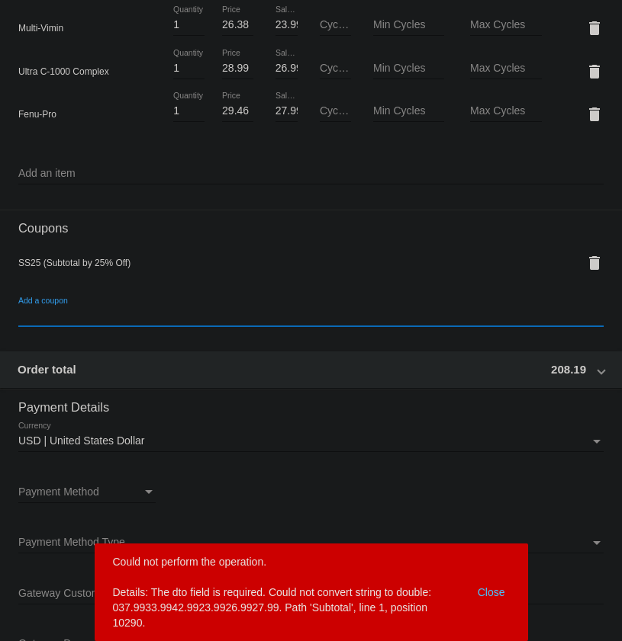
scroll to position [1115, 0]
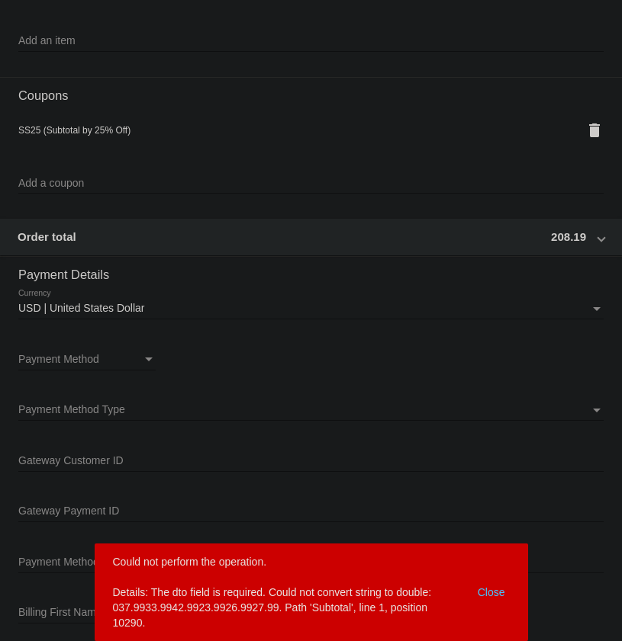
click at [598, 237] on span at bounding box center [601, 236] width 6 height 13
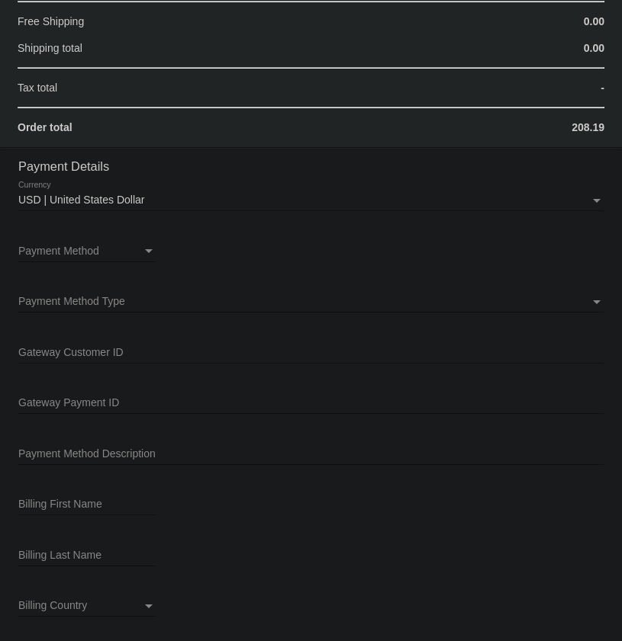
scroll to position [1531, 0]
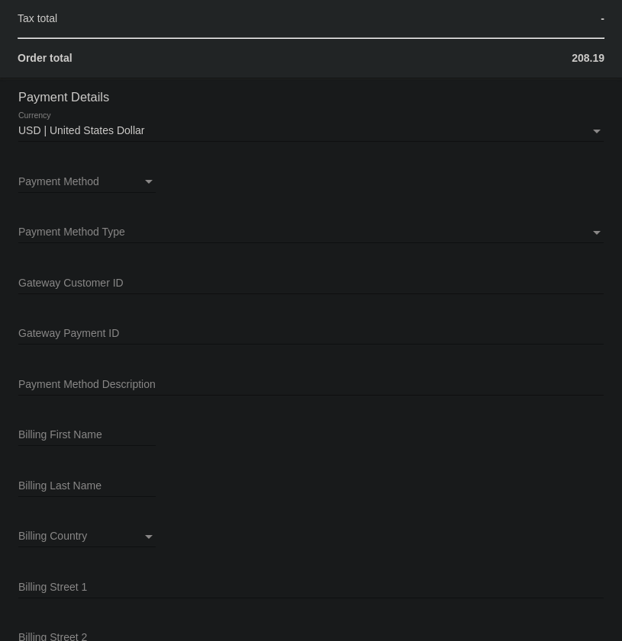
click at [79, 182] on span "Payment Method" at bounding box center [58, 181] width 81 height 12
click at [69, 178] on span "—Create New—" at bounding box center [86, 181] width 137 height 32
click at [155, 181] on div "Payment Method" at bounding box center [149, 182] width 14 height 12
click at [51, 182] on span "—Create New—" at bounding box center [86, 181] width 137 height 32
click at [148, 180] on div "Payment Method" at bounding box center [149, 182] width 8 height 4
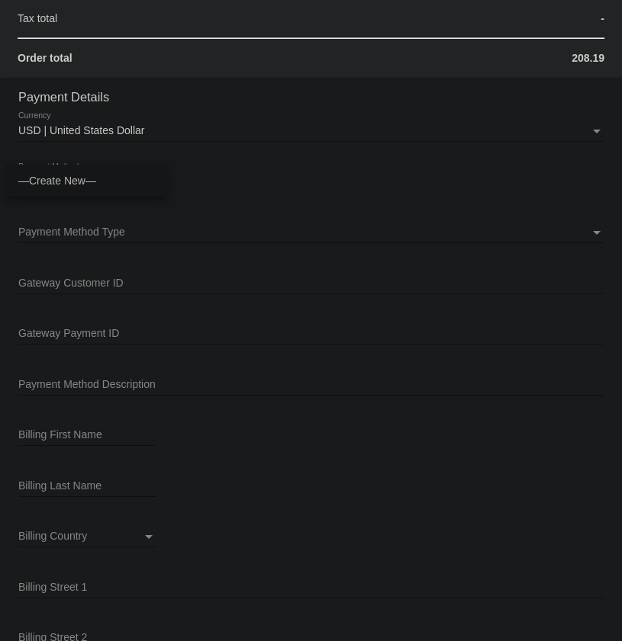
click at [51, 177] on span "—Create New—" at bounding box center [86, 181] width 137 height 32
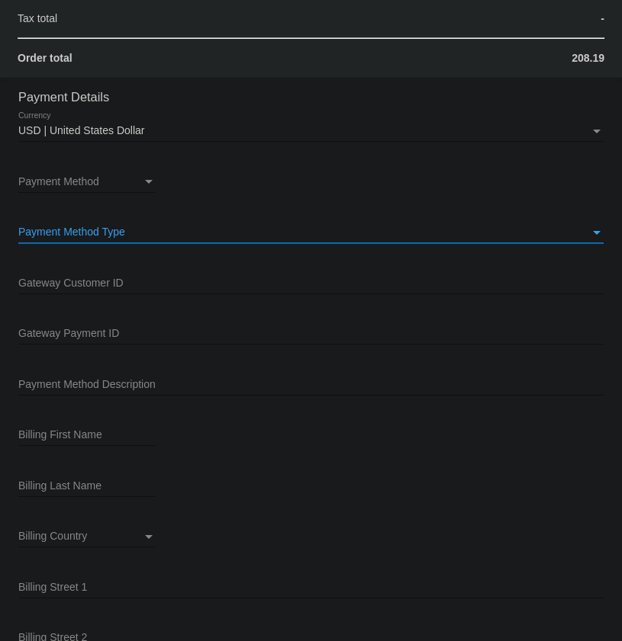
click at [112, 233] on span "Payment Method Type" at bounding box center [71, 232] width 107 height 12
click at [78, 234] on span "Stripe" at bounding box center [305, 232] width 574 height 32
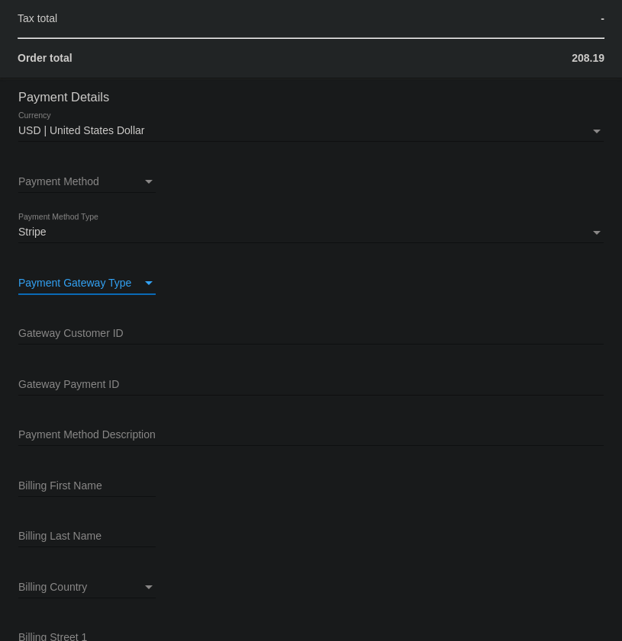
click at [104, 285] on span "Payment Gateway Type" at bounding box center [74, 283] width 113 height 12
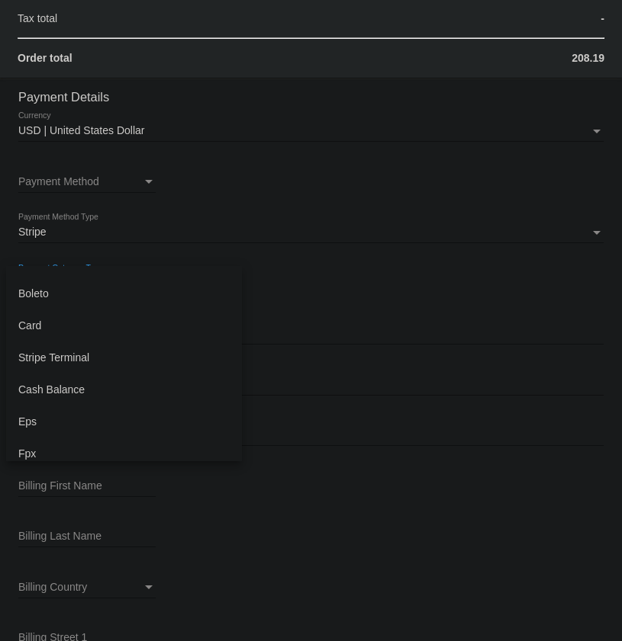
scroll to position [138, 0]
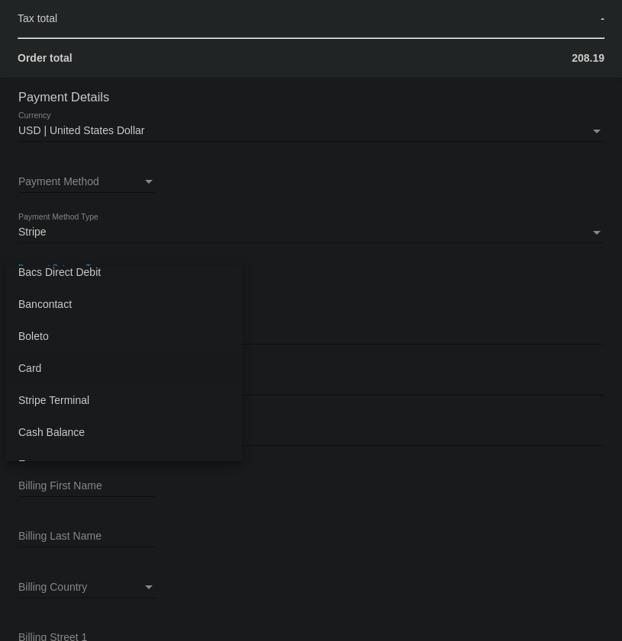
click at [54, 361] on span "Card" at bounding box center [123, 368] width 211 height 32
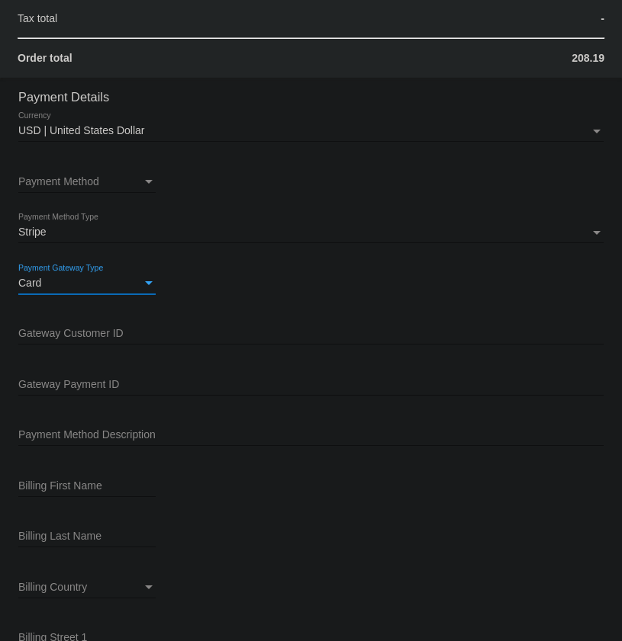
scroll to position [1601, 0]
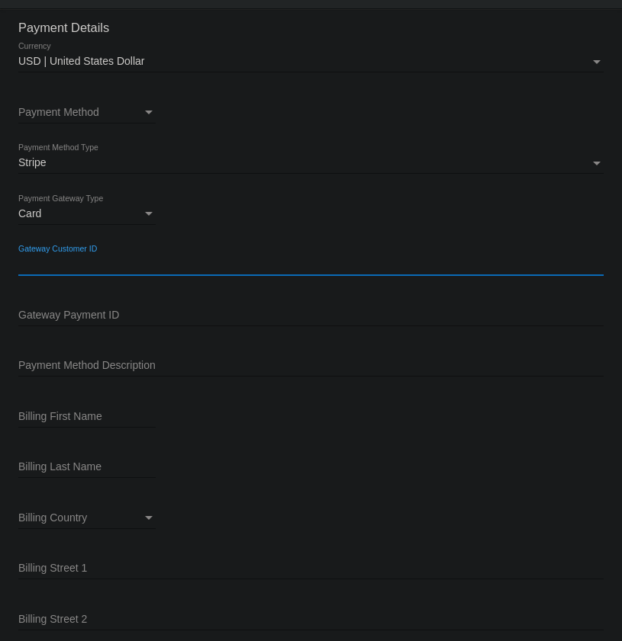
drag, startPoint x: 90, startPoint y: 265, endPoint x: 102, endPoint y: 269, distance: 13.0
click at [90, 265] on input "Gateway Customer ID" at bounding box center [310, 265] width 585 height 12
click at [94, 265] on input "Gateway Customer ID" at bounding box center [310, 265] width 585 height 12
paste input "cus_QdGW2y9kEZzc1D"
type input "cus_QdGW2y9kEZzc1D"
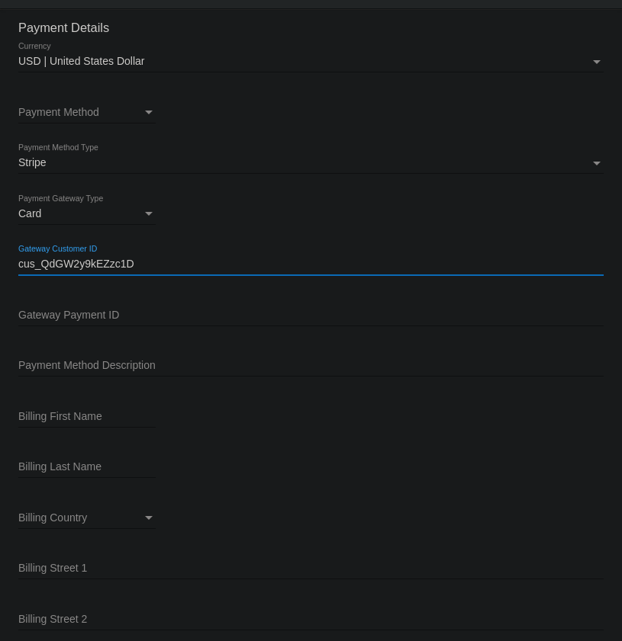
click at [64, 310] on input "Gateway Payment ID" at bounding box center [310, 316] width 585 height 12
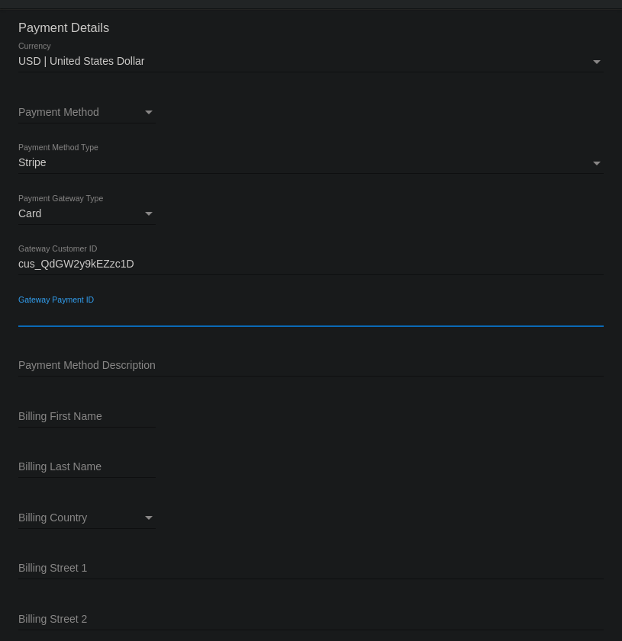
paste input "cus_QdGW2y9kEZzc1D"
click at [127, 315] on input "cus_QdGW2y9kEZzc1D" at bounding box center [310, 316] width 585 height 12
paste input "m_1S5ZKgE5UWG56Zgimahh6uA4"
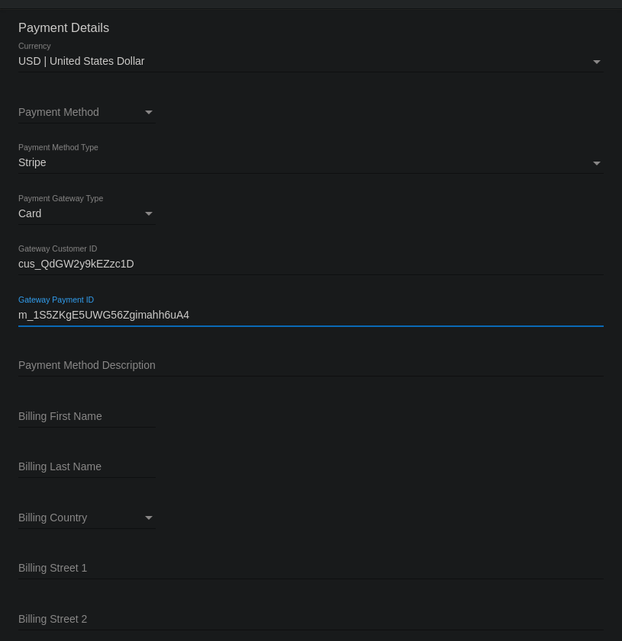
click at [18, 312] on input "m_1S5ZKgE5UWG56Zgimahh6uA4" at bounding box center [310, 316] width 585 height 12
type input "pm_1S5ZKgE5UWG56Zgimahh6uA4"
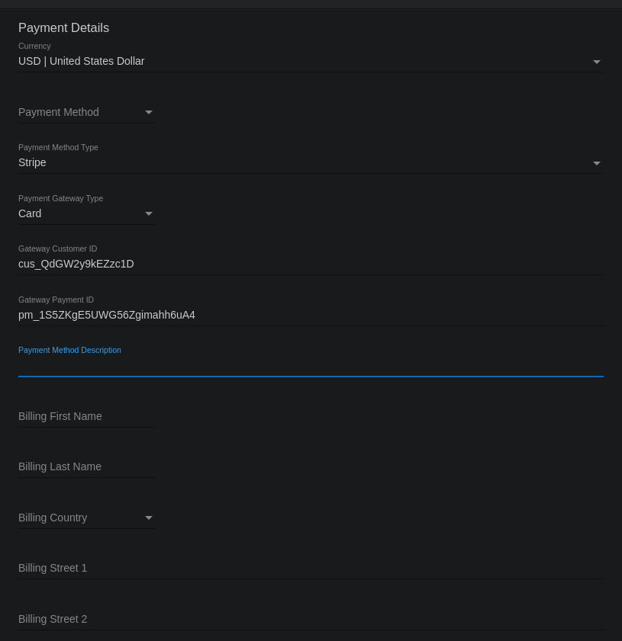
click at [126, 368] on input "Payment Method Description" at bounding box center [310, 366] width 585 height 12
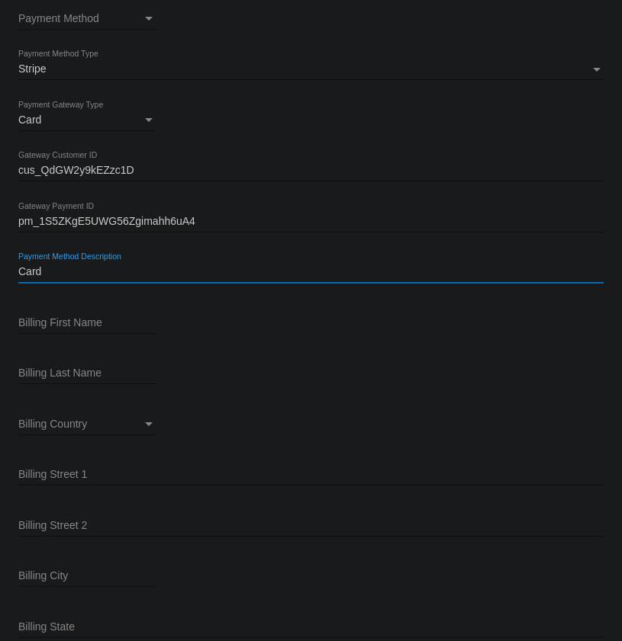
scroll to position [1808, 0]
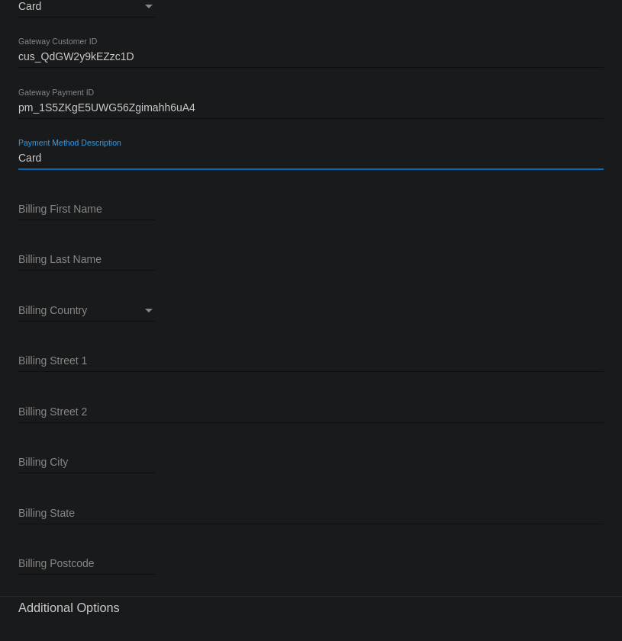
type input "Card"
click at [79, 197] on div "Billing First Name" at bounding box center [86, 206] width 137 height 30
click at [62, 207] on input "Billing First Name" at bounding box center [86, 210] width 137 height 12
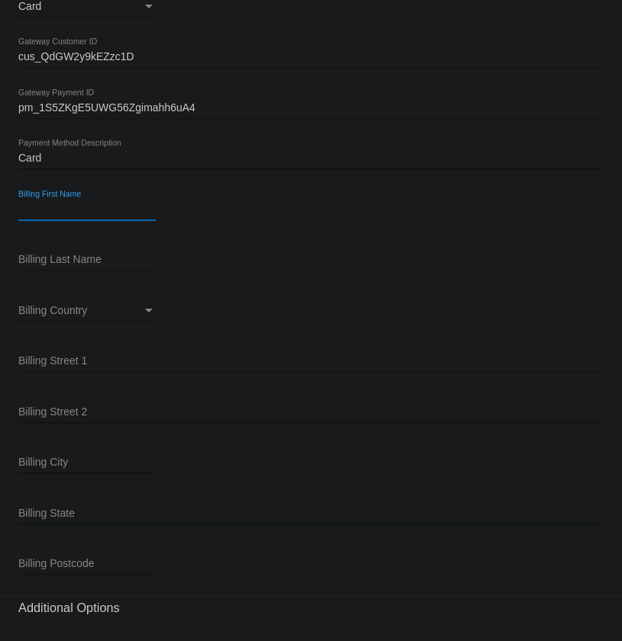
paste input "[PERSON_NAME]"
type input "[PERSON_NAME]"
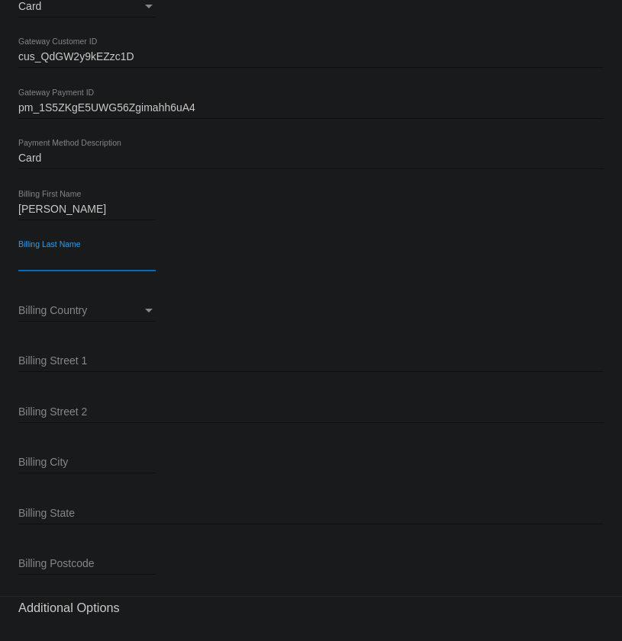
click at [102, 259] on input "Billing Last Name" at bounding box center [86, 260] width 137 height 12
paste input "[PERSON_NAME]"
type input "[PERSON_NAME]"
click at [75, 308] on span "Billing Country" at bounding box center [52, 310] width 69 height 12
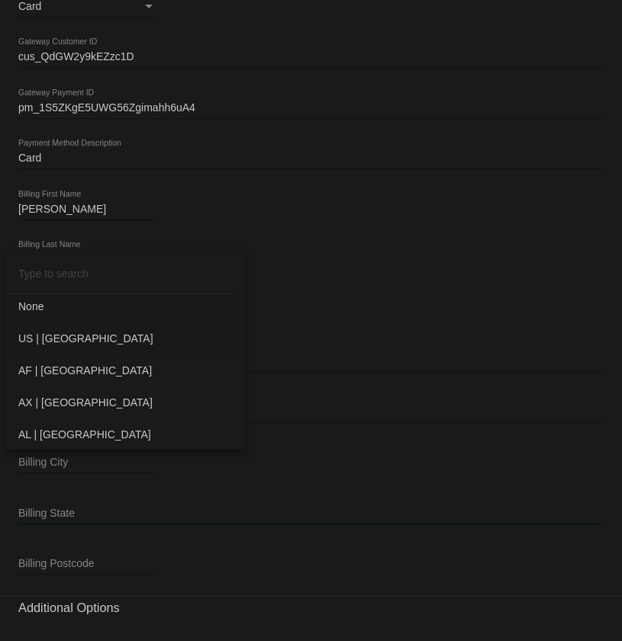
click at [69, 334] on span "US | USA" at bounding box center [125, 339] width 214 height 32
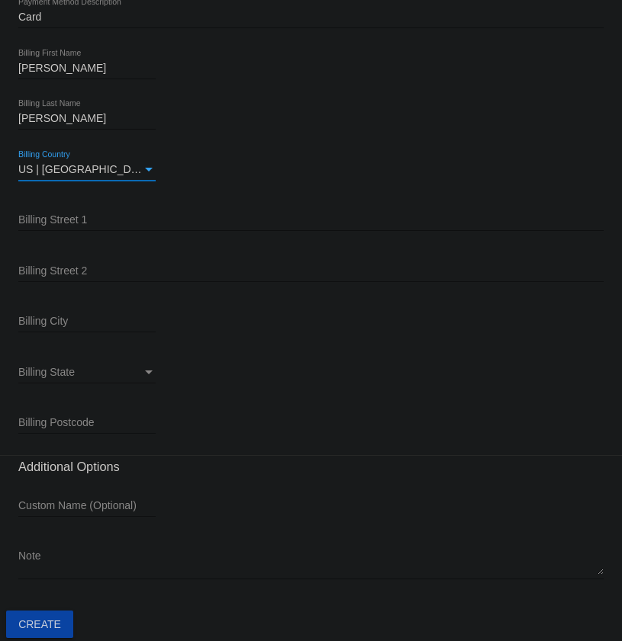
scroll to position [1950, 0]
click at [72, 218] on input "Billing Street 1" at bounding box center [310, 220] width 585 height 12
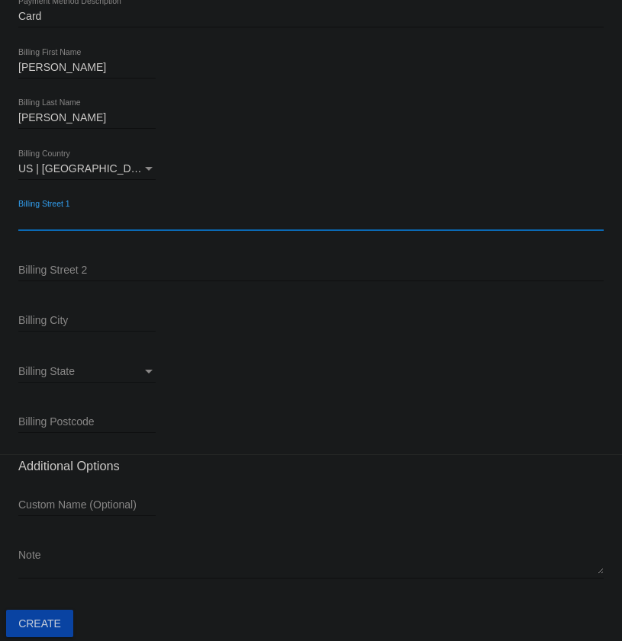
paste input "1241 S 19th Ave"
type input "1241 S 19th Ave"
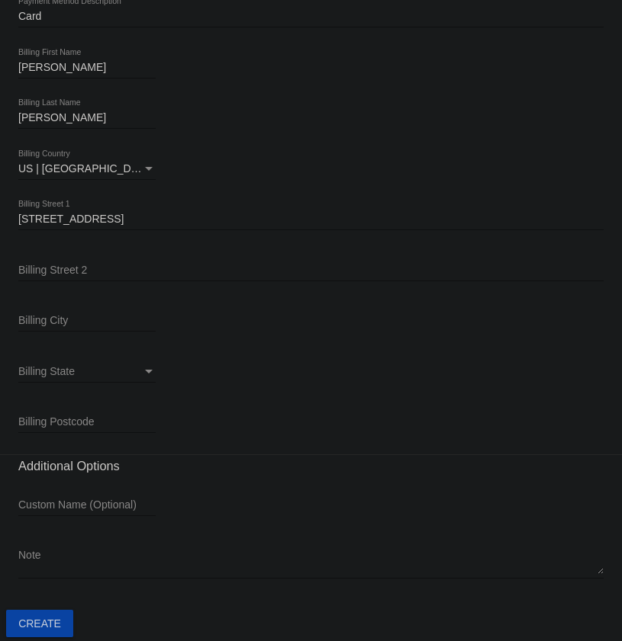
click at [53, 326] on div "Billing City" at bounding box center [86, 317] width 137 height 30
drag, startPoint x: 53, startPoint y: 326, endPoint x: 37, endPoint y: 319, distance: 16.7
click at [37, 319] on input "Billing City" at bounding box center [86, 321] width 137 height 12
paste input "Maywood"
type input "Maywood"
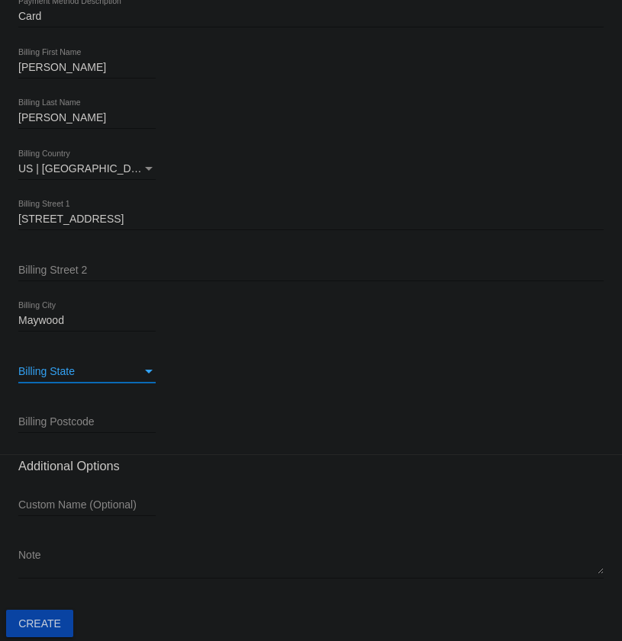
click at [88, 368] on div "Billing State" at bounding box center [80, 372] width 124 height 12
type input "il"
click at [66, 365] on span "IL | Illinois" at bounding box center [120, 368] width 204 height 32
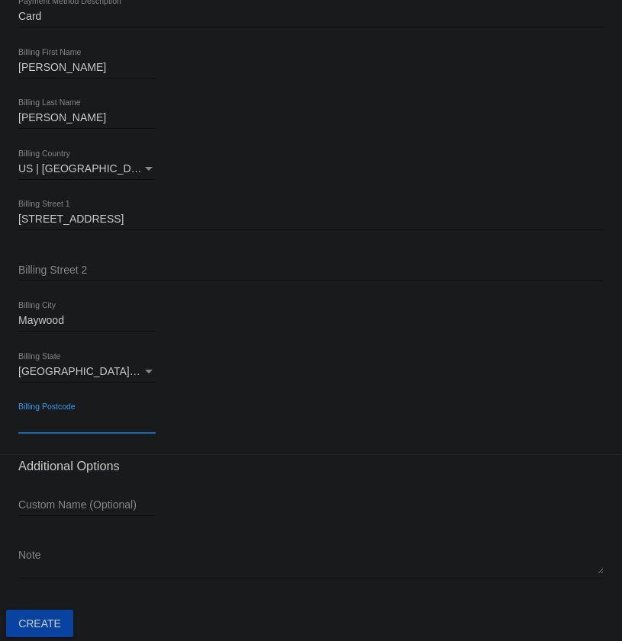
click at [68, 422] on input "Billing Postcode" at bounding box center [86, 422] width 137 height 12
paste input "60153"
type input "60153"
click at [27, 623] on span "Create" at bounding box center [39, 624] width 43 height 12
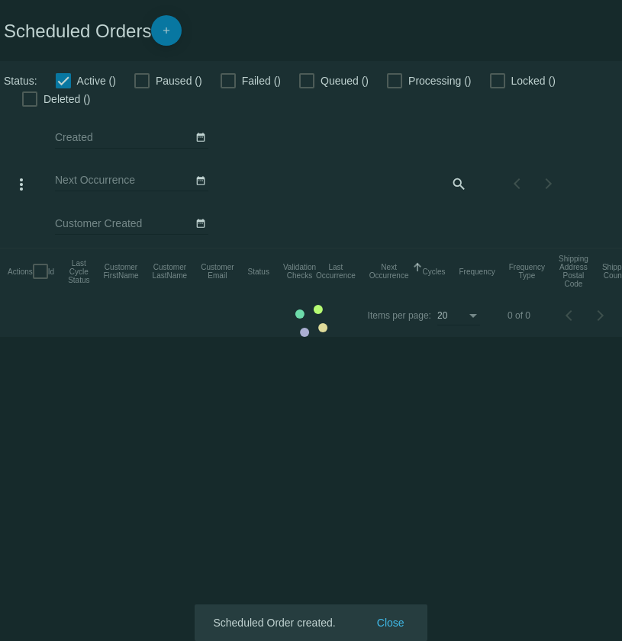
checkbox input "false"
checkbox input "true"
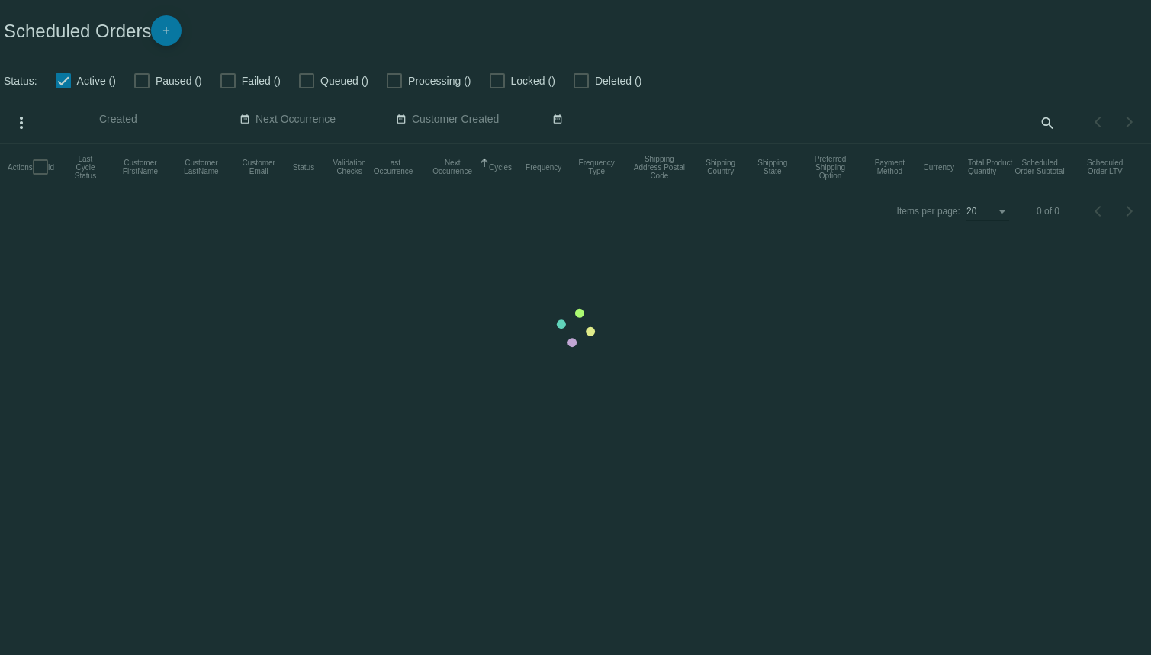
checkbox input "false"
checkbox input "true"
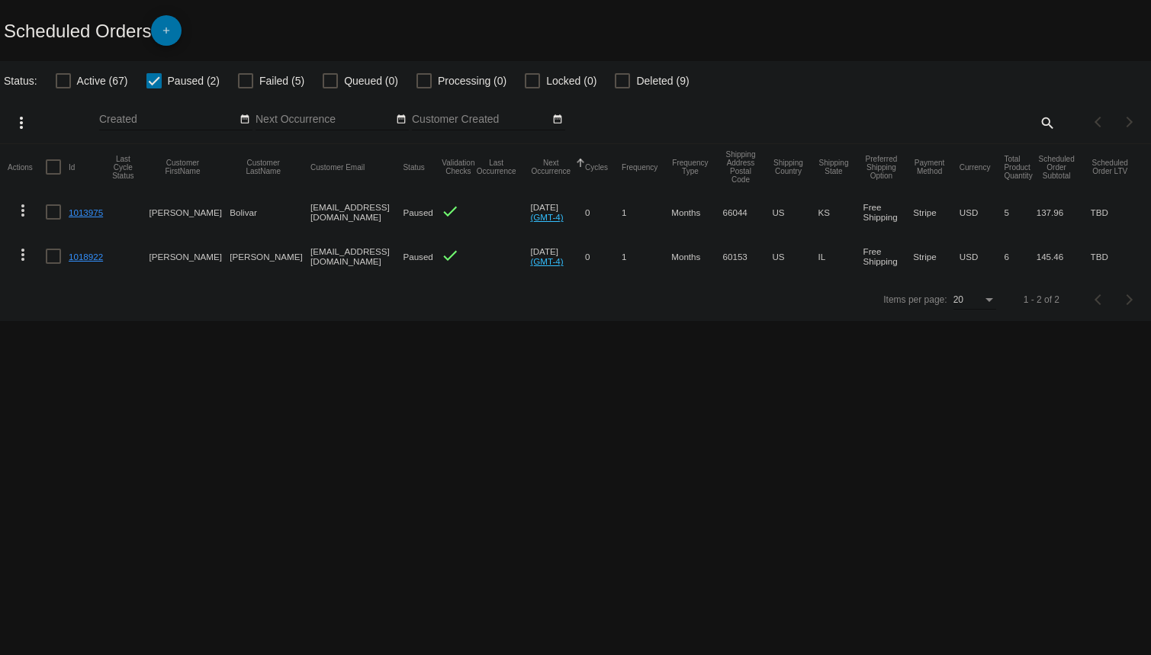
click at [82, 259] on link "1018922" at bounding box center [86, 257] width 34 height 10
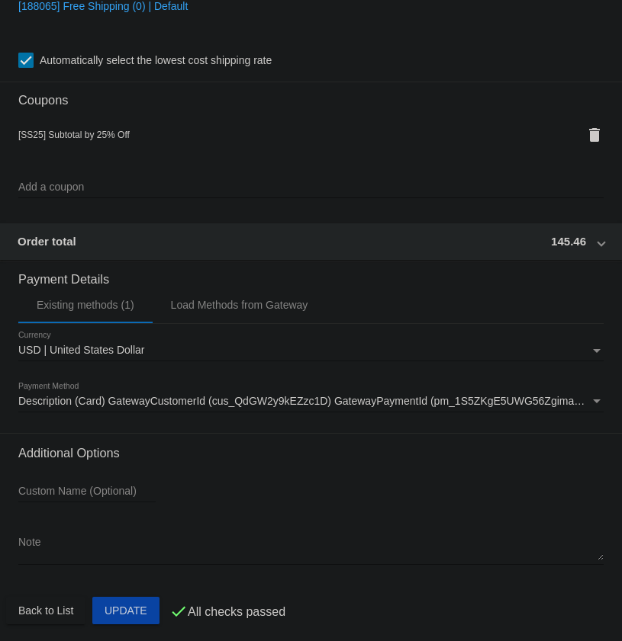
scroll to position [1370, 0]
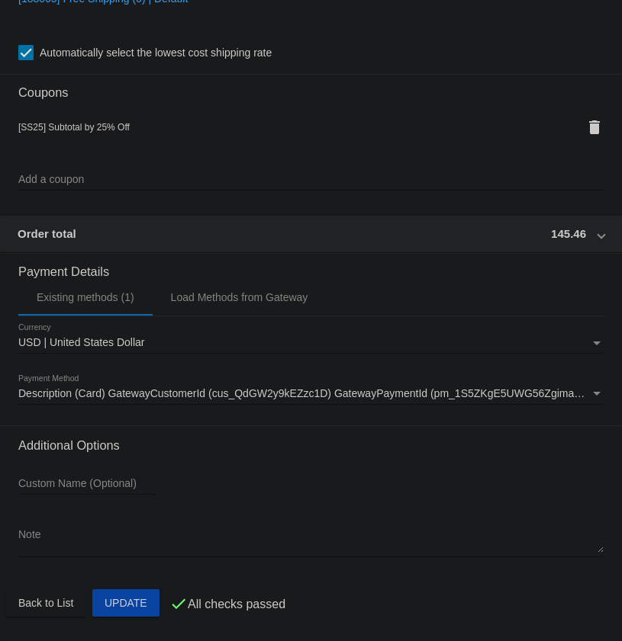
click at [575, 242] on mat-expansion-panel-header "Order total 145.46" at bounding box center [310, 234] width 623 height 37
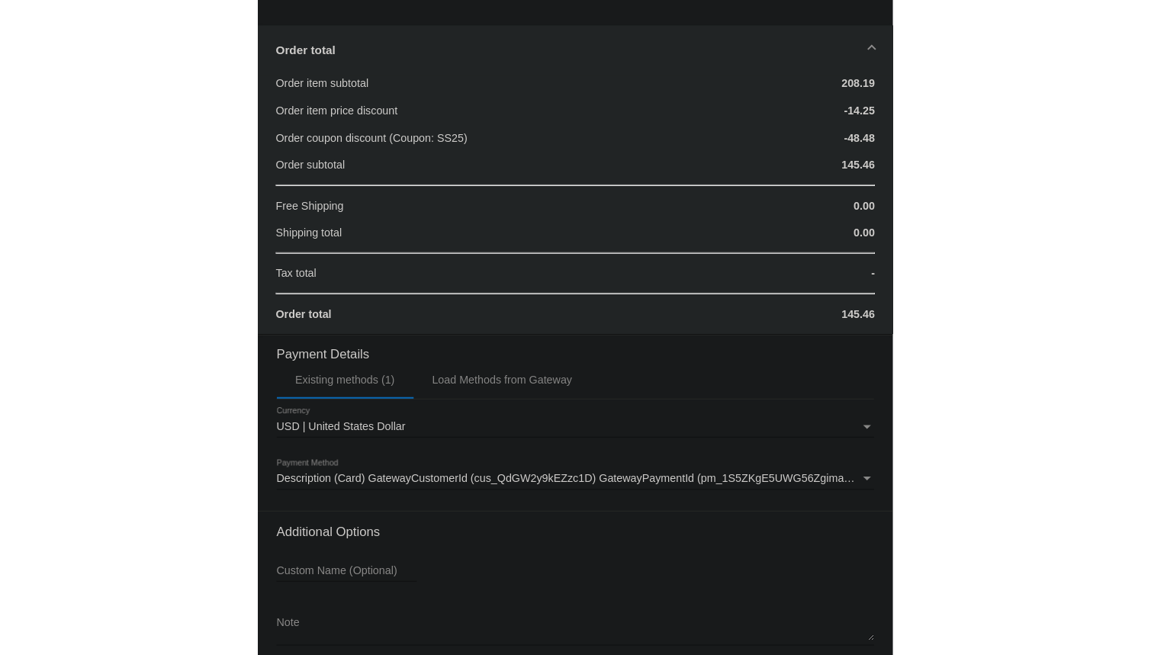
scroll to position [1636, 0]
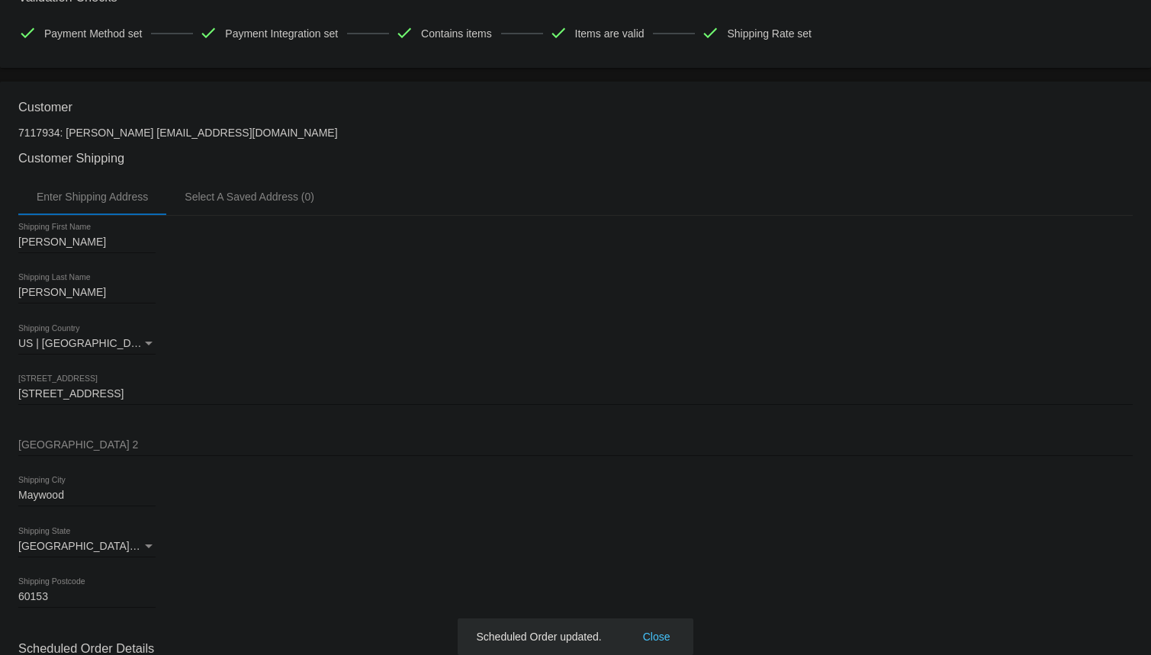
scroll to position [64, 0]
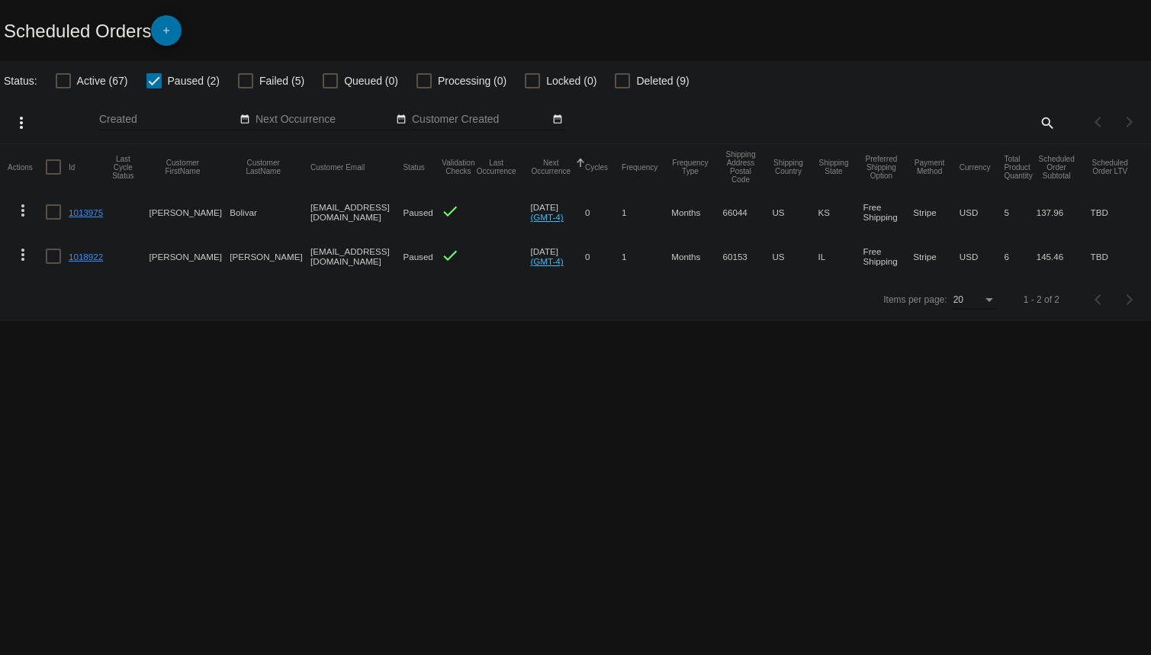
click at [89, 79] on span "Active (67)" at bounding box center [102, 81] width 51 height 18
click at [63, 88] on input "Active (67)" at bounding box center [63, 88] width 1 height 1
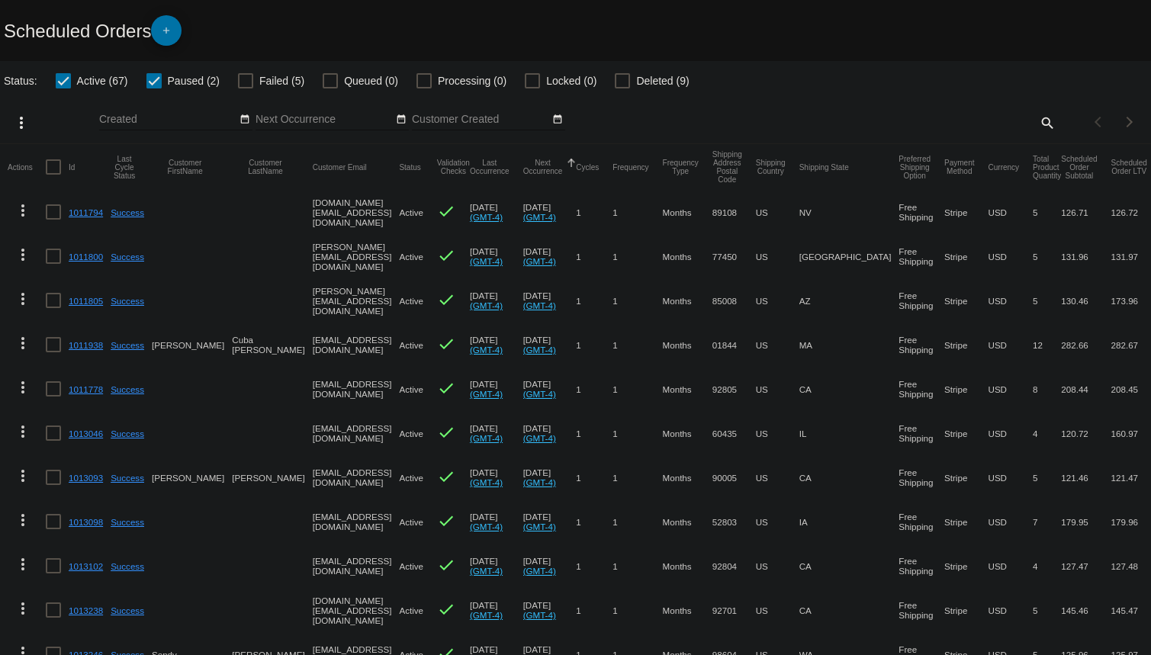
scroll to position [473, 0]
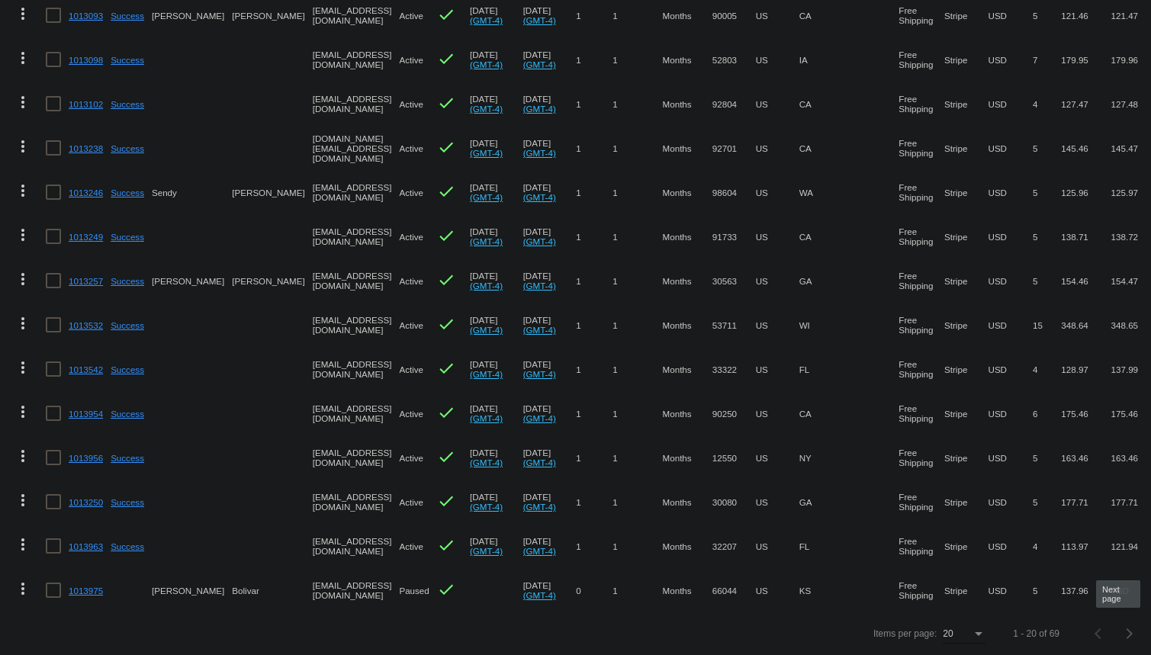
click at [1122, 630] on div "Next page" at bounding box center [1127, 633] width 11 height 11
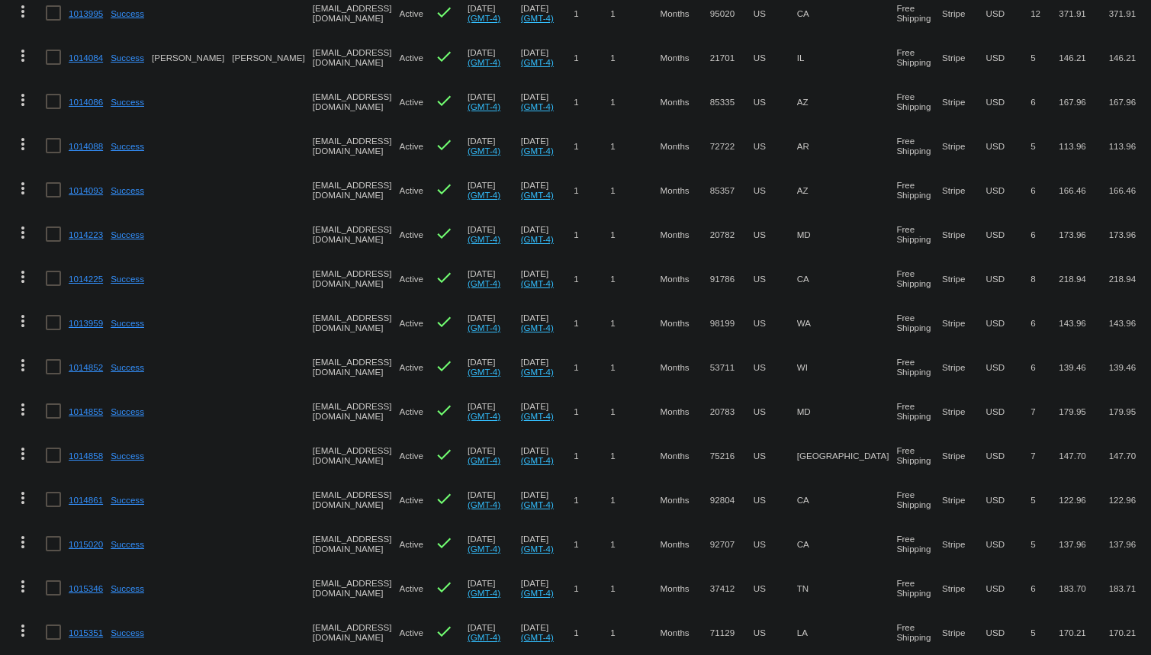
scroll to position [0, 0]
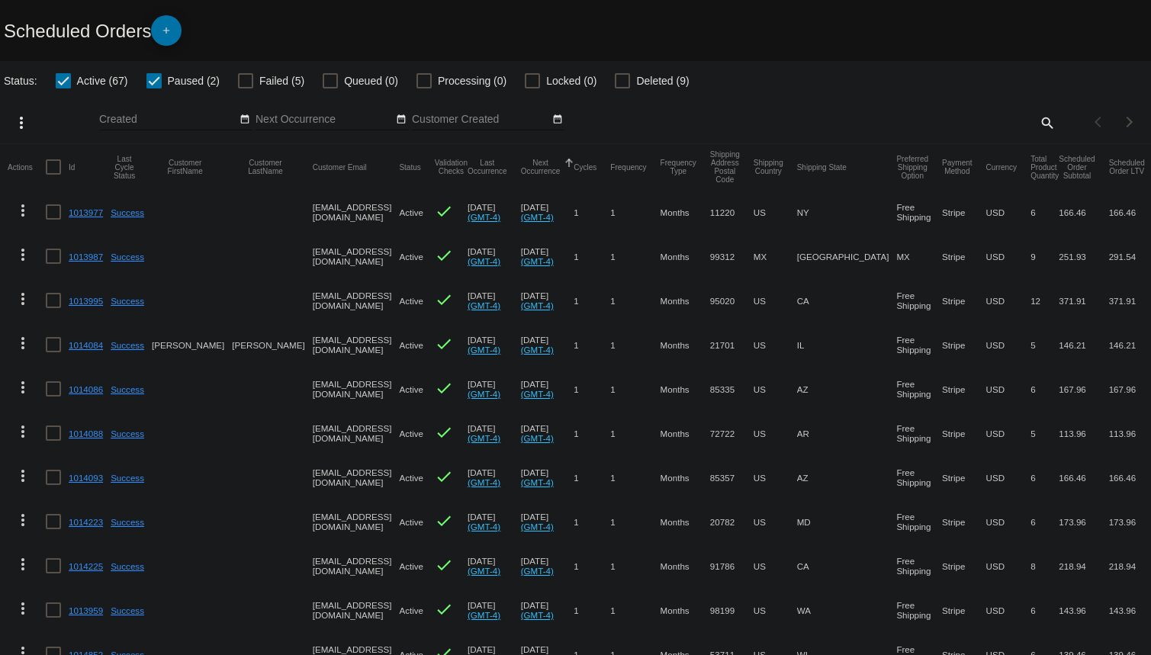
click at [65, 83] on div at bounding box center [63, 80] width 15 height 15
click at [63, 88] on input "Active (67)" at bounding box center [63, 88] width 1 height 1
checkbox input "false"
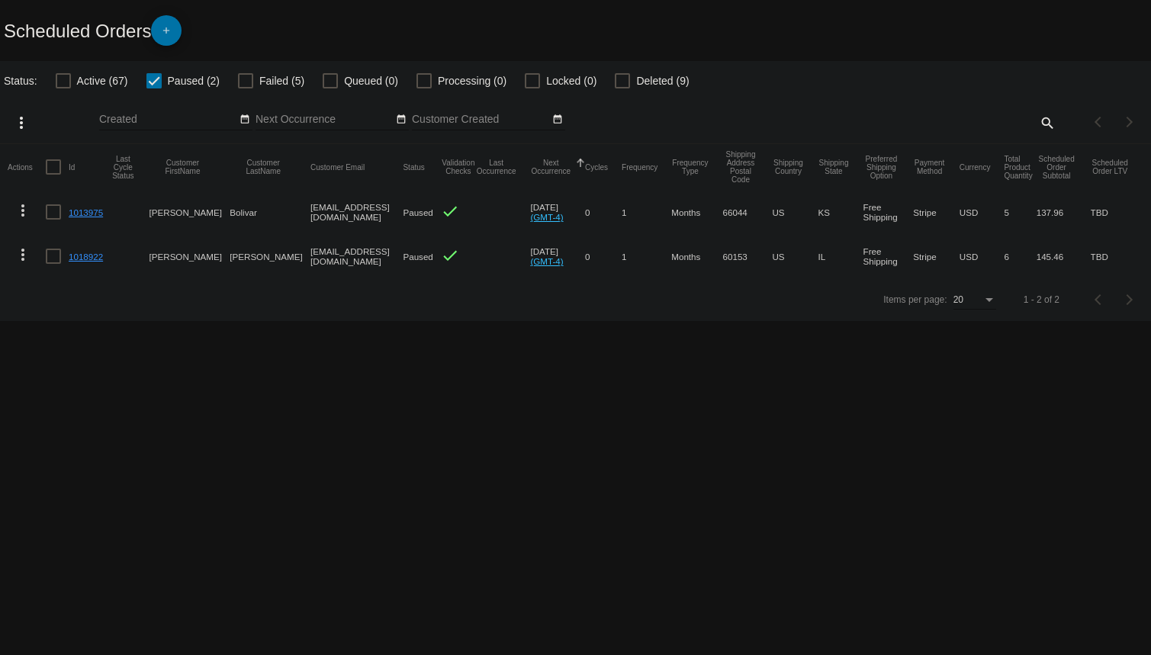
click at [22, 259] on mat-icon "more_vert" at bounding box center [23, 255] width 18 height 18
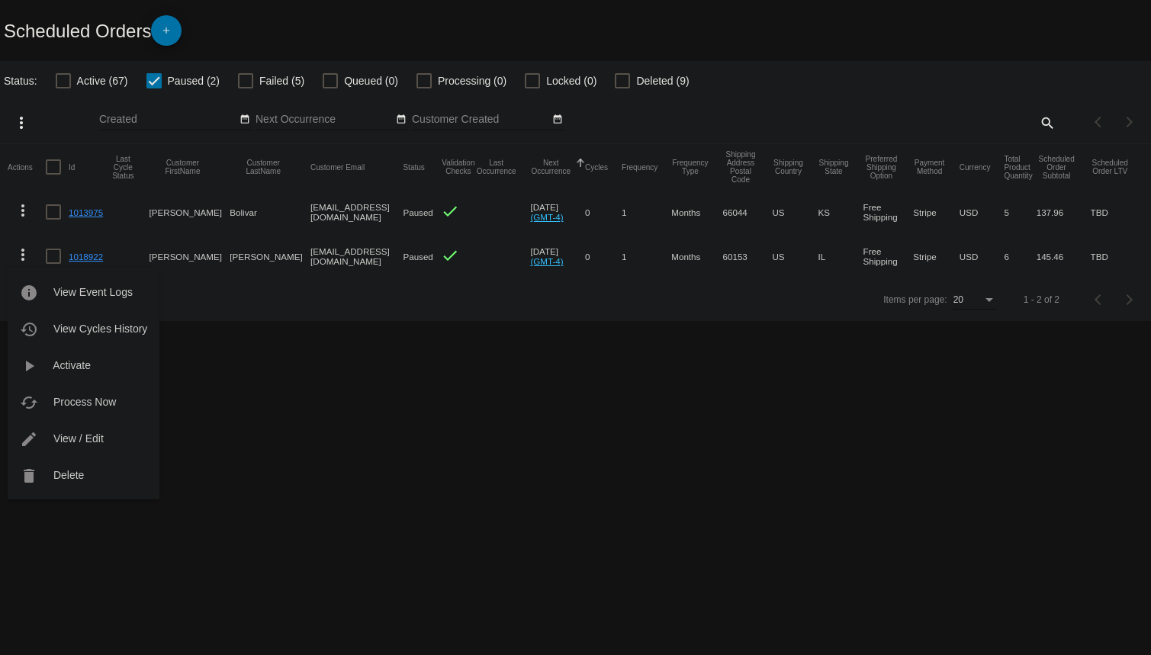
click at [551, 467] on div at bounding box center [575, 327] width 1151 height 655
